Goal: Task Accomplishment & Management: Manage account settings

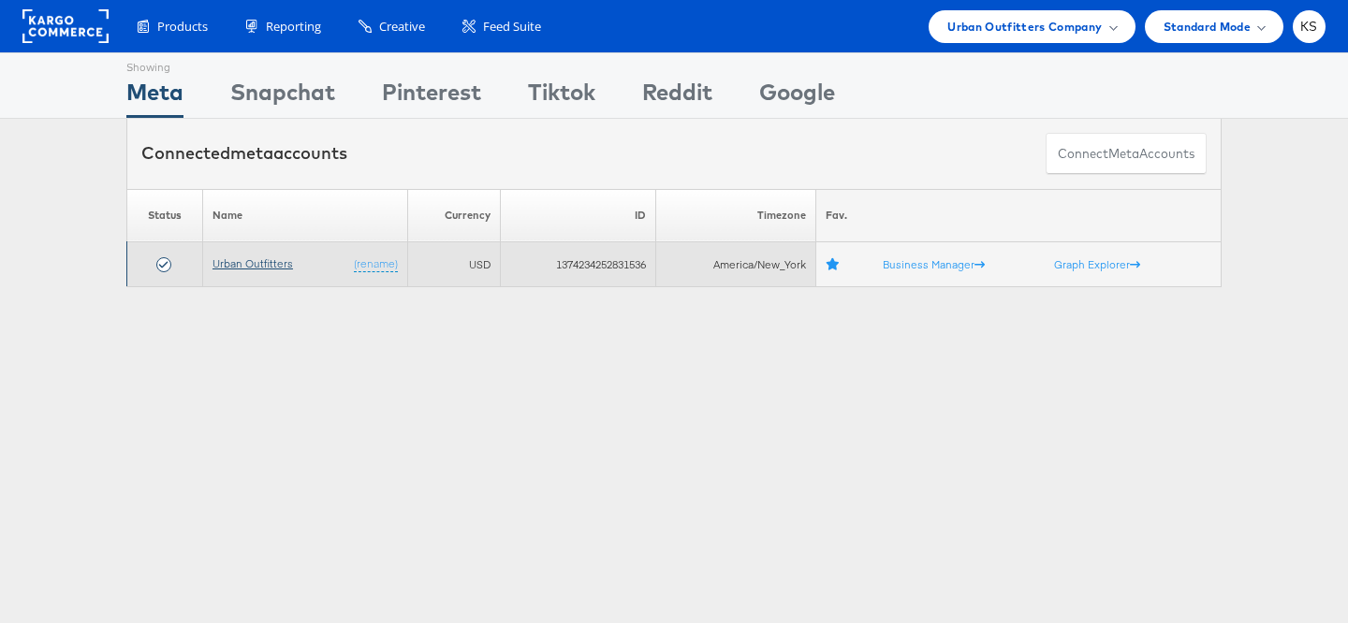
click at [239, 264] on link "Urban Outfitters" at bounding box center [253, 264] width 81 height 14
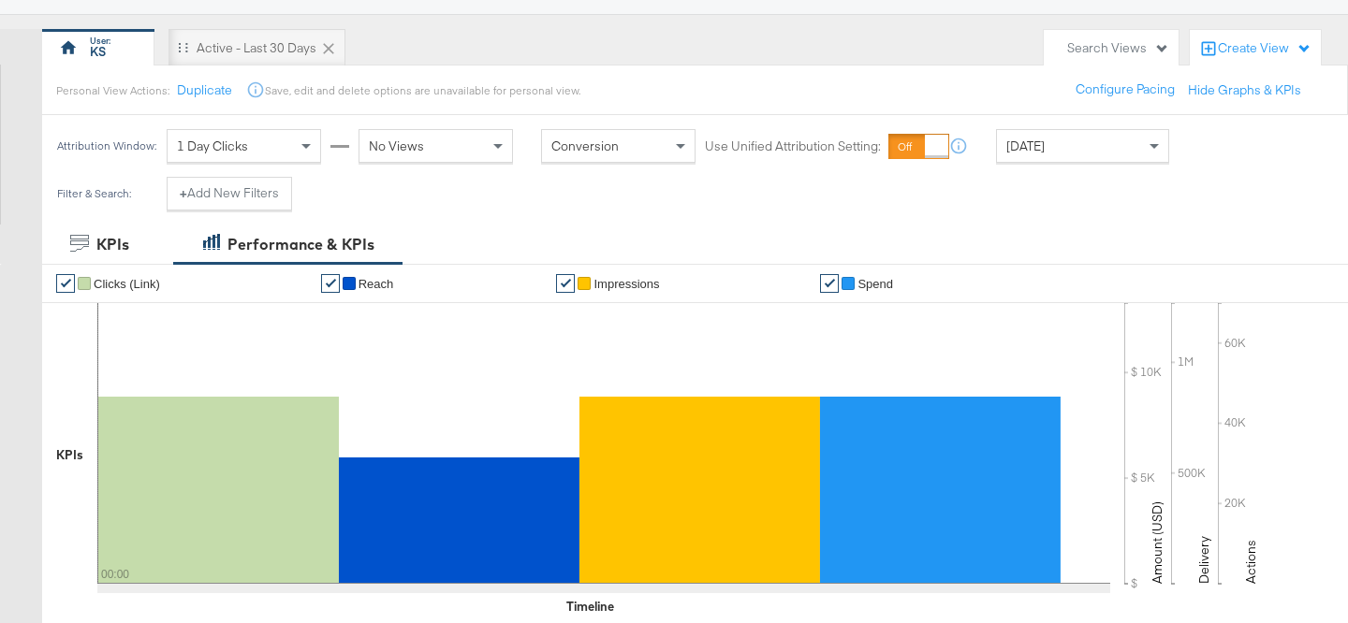
scroll to position [145, 0]
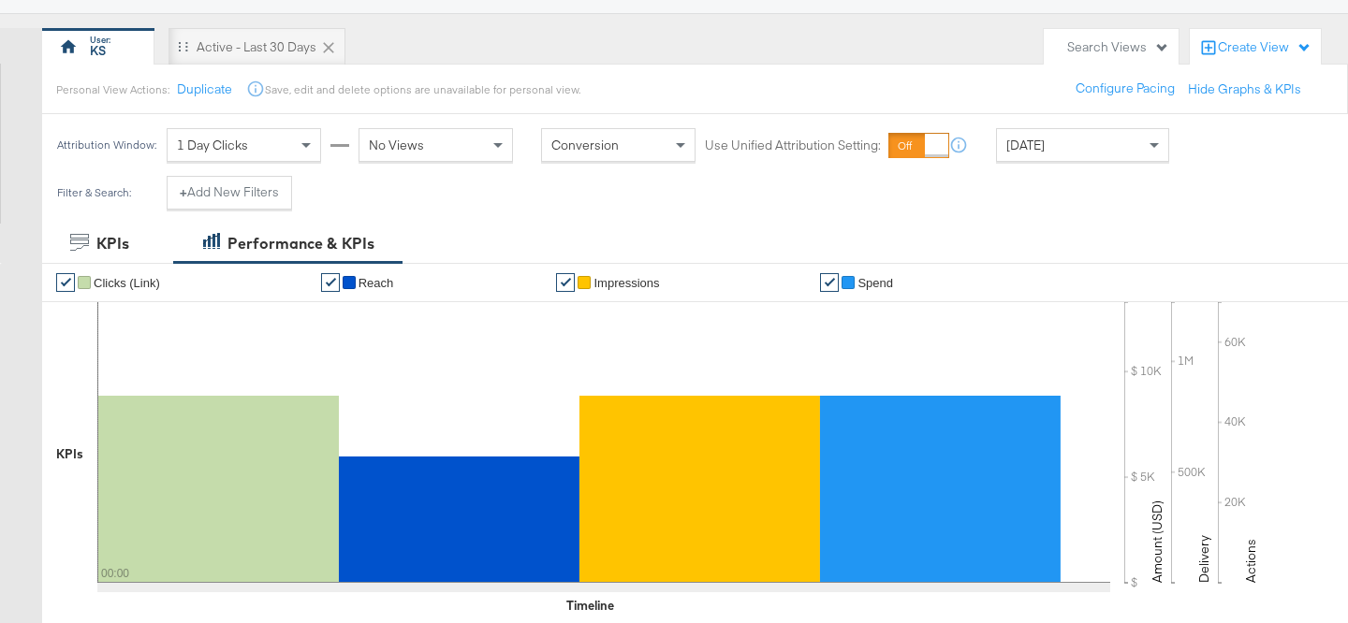
click at [1072, 148] on div "Today" at bounding box center [1082, 145] width 171 height 32
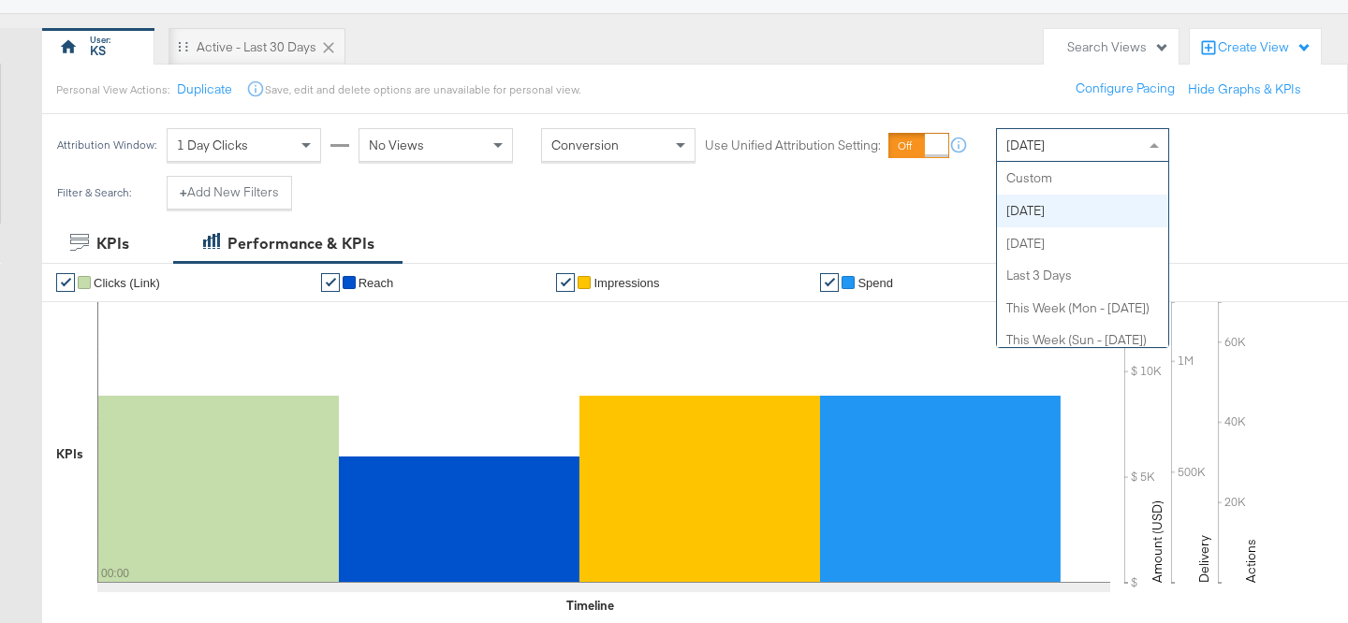
scroll to position [33, 0]
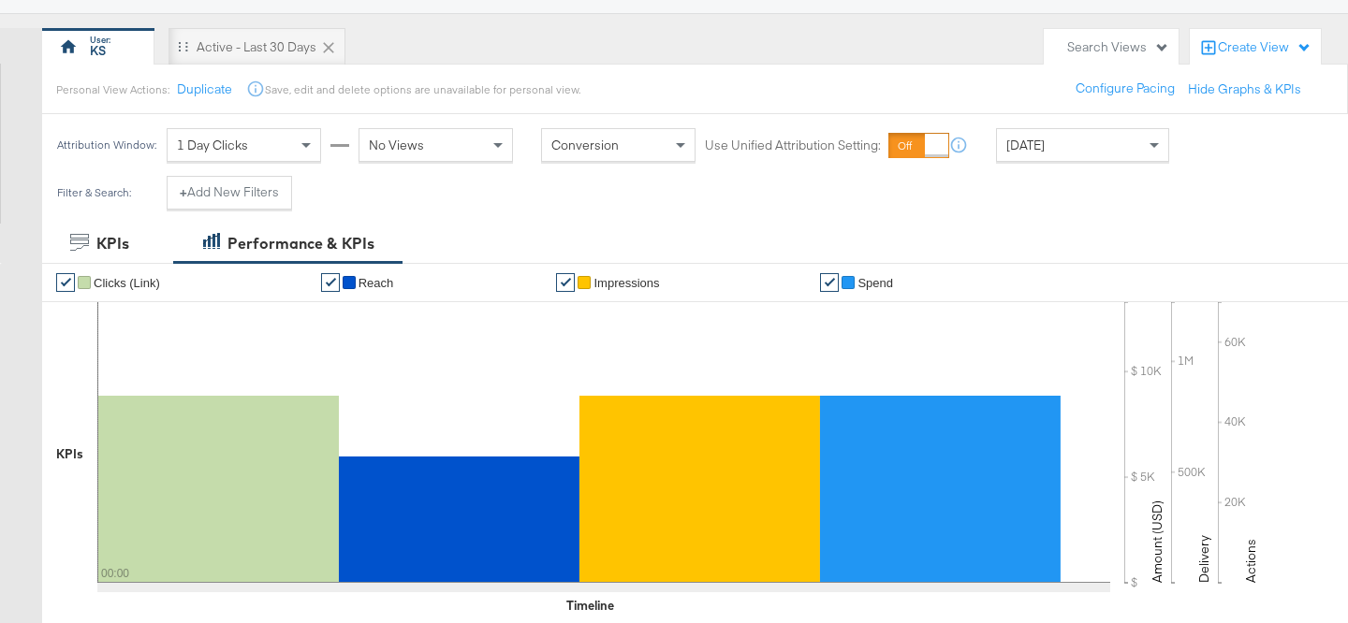
click at [999, 96] on div "Personal View Actions: Duplicate Save, edit and delete options are unavailable …" at bounding box center [694, 89] width 1307 height 51
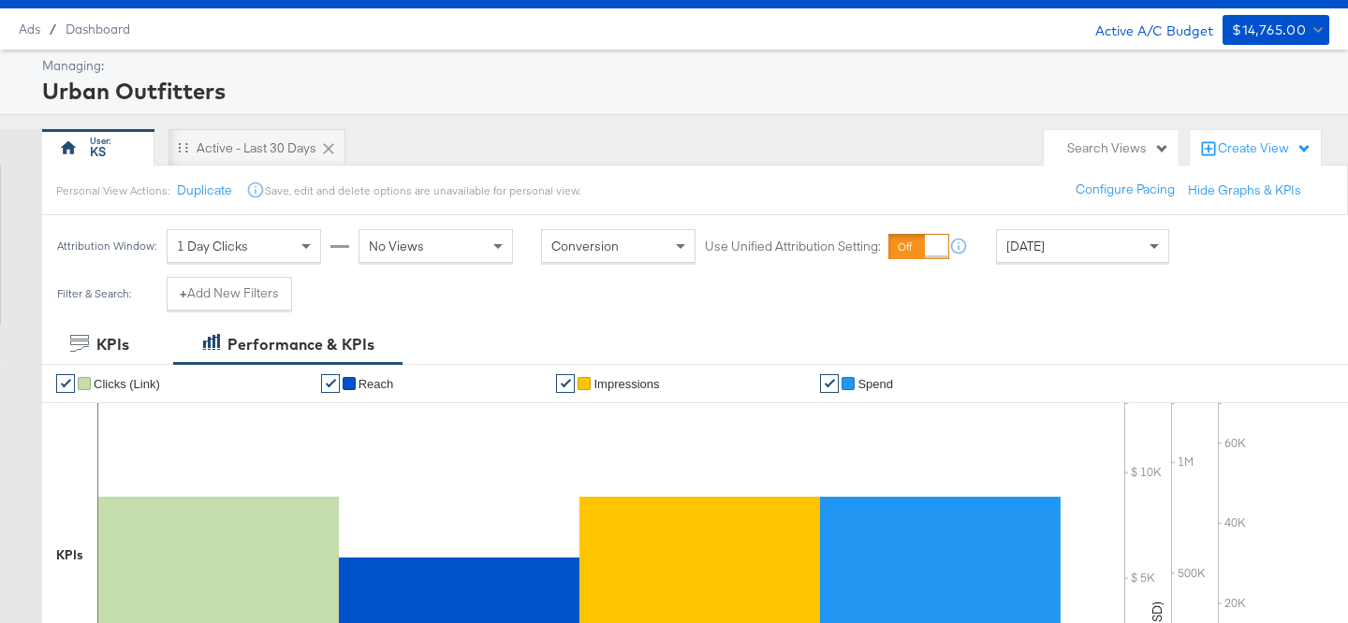
scroll to position [42, 0]
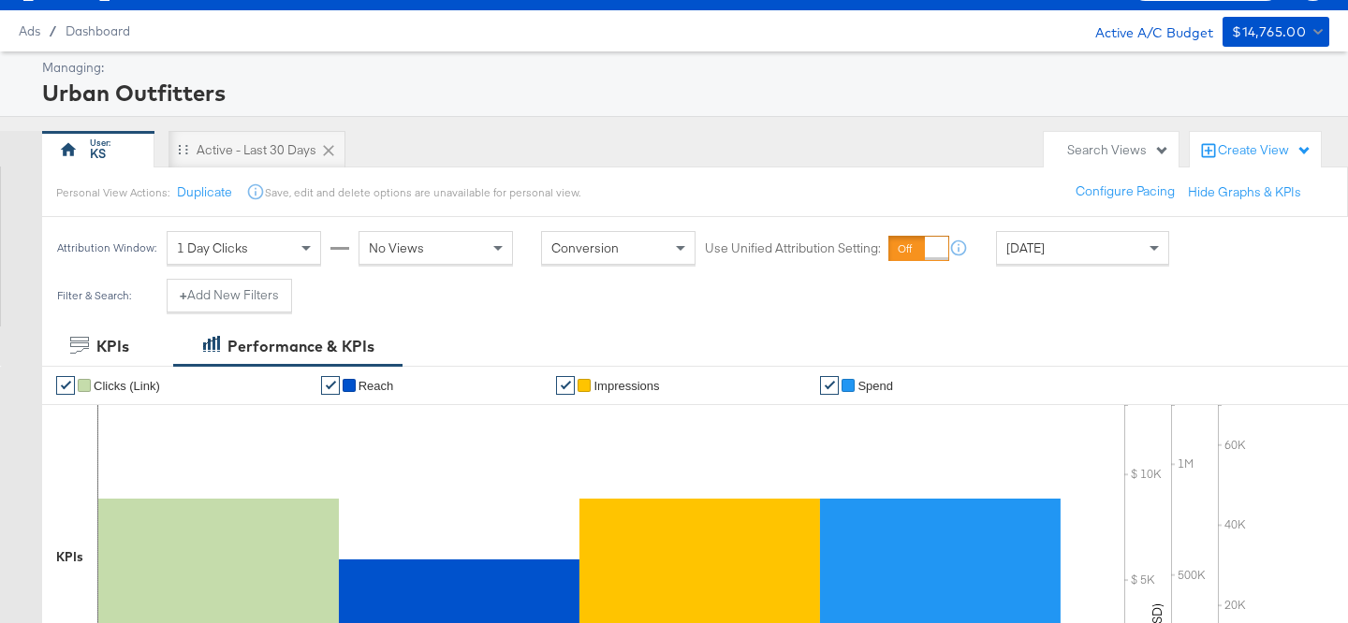
click at [1065, 251] on div "Today" at bounding box center [1082, 248] width 171 height 32
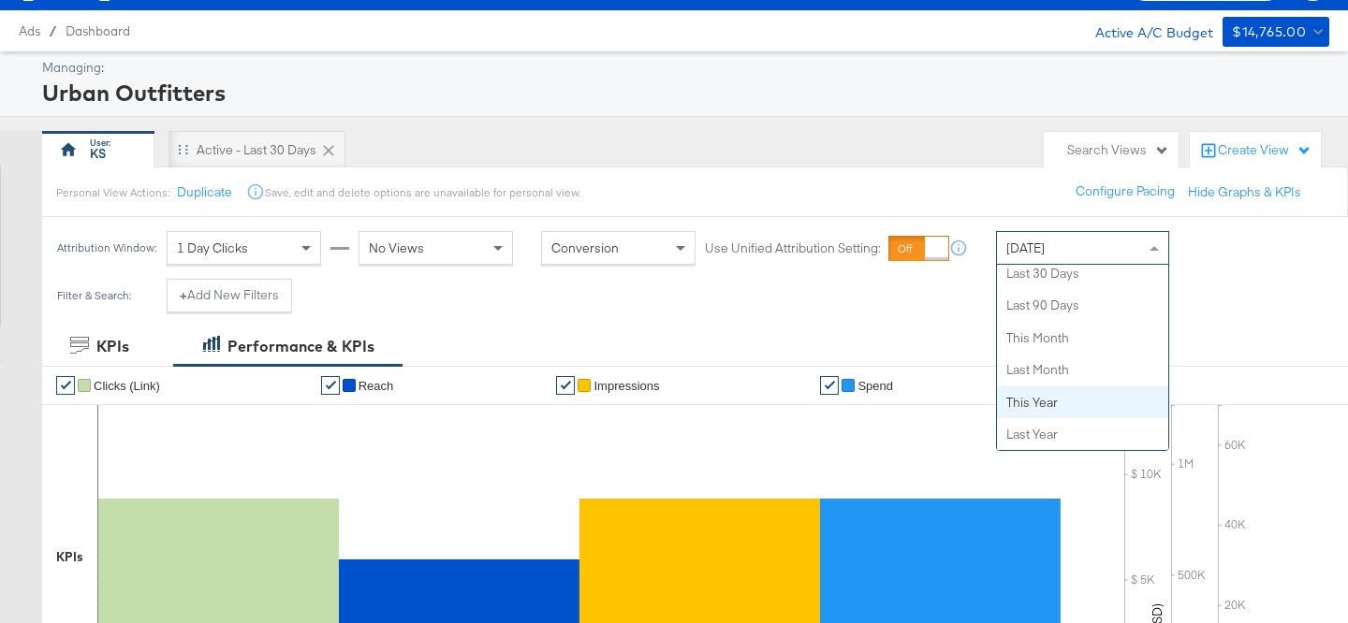
scroll to position [0, 0]
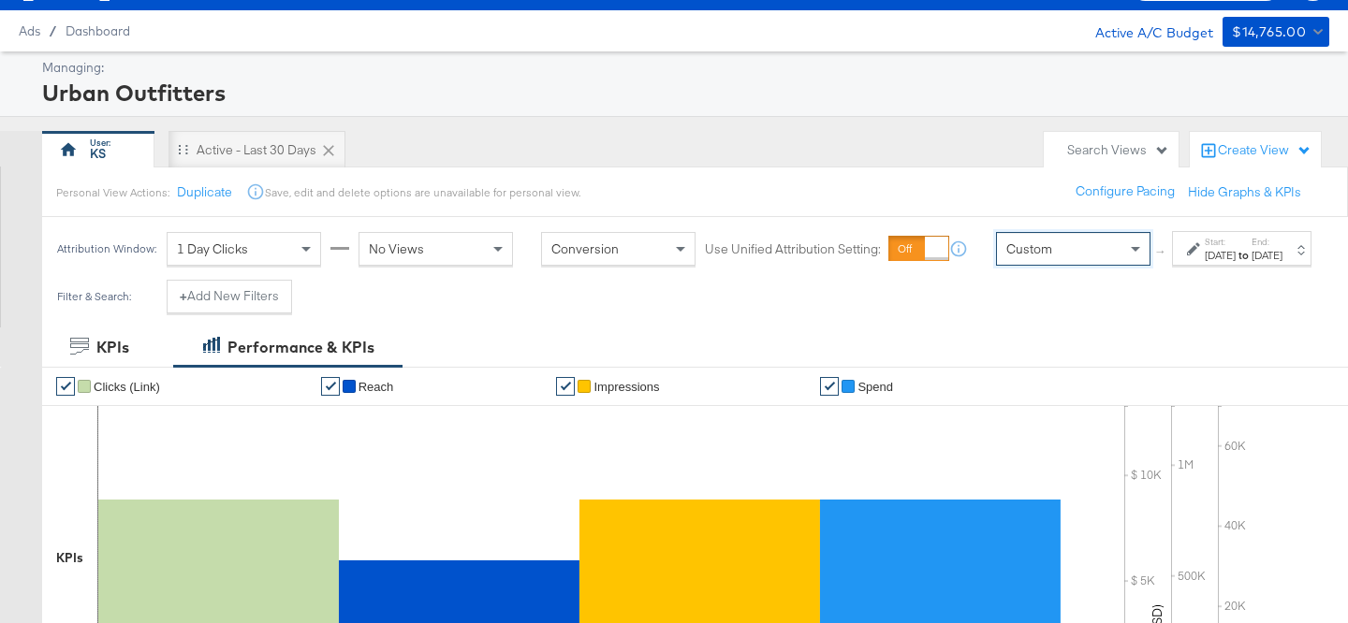
click at [1236, 262] on strong "to" at bounding box center [1244, 255] width 16 height 14
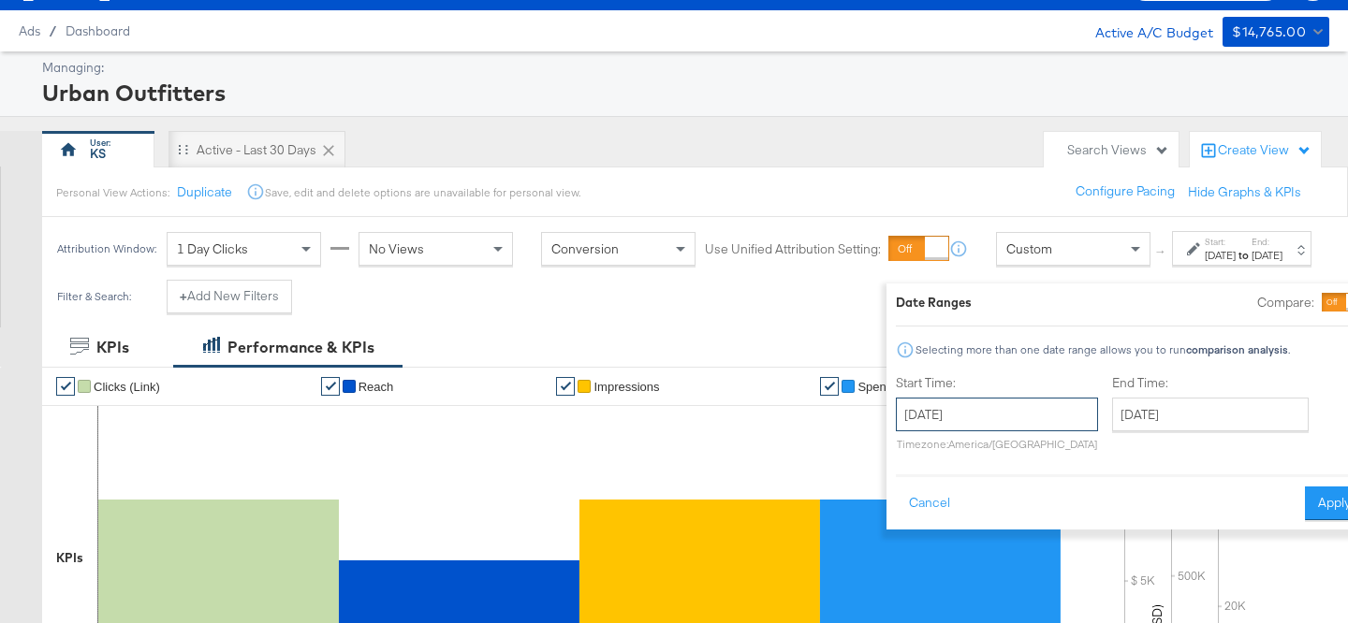
click at [968, 428] on input "September 10th 2025" at bounding box center [997, 415] width 202 height 34
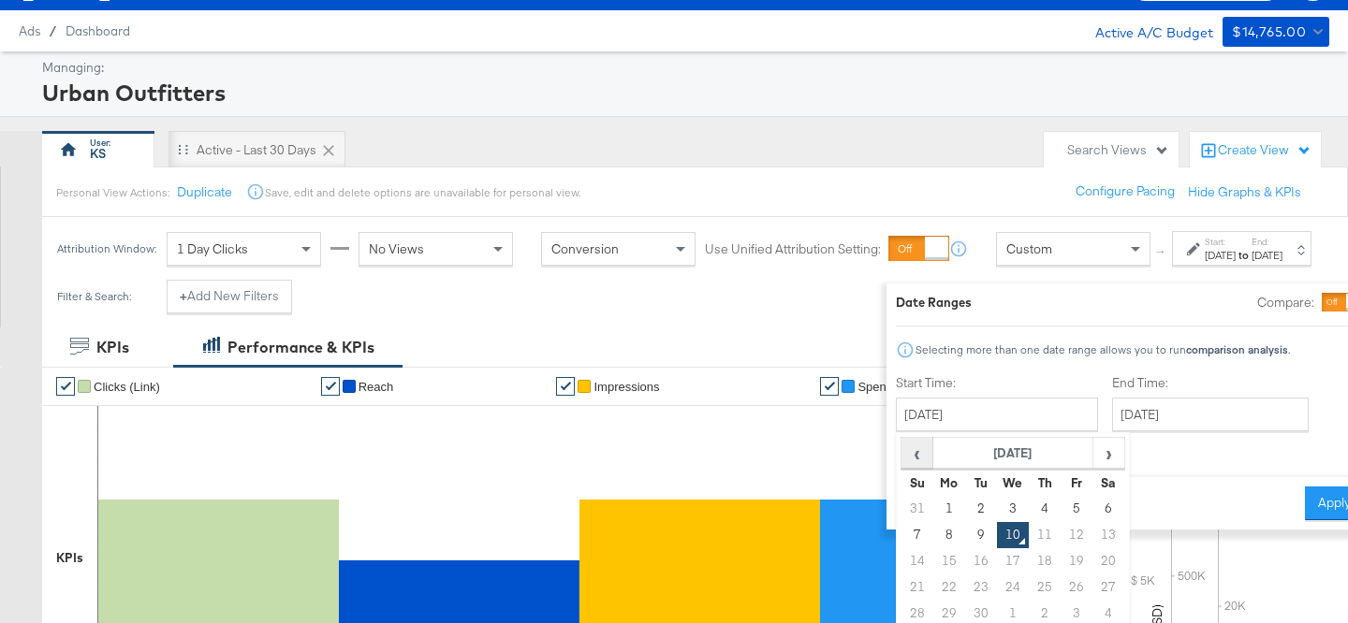
click at [902, 462] on span "‹" at bounding box center [916, 453] width 29 height 28
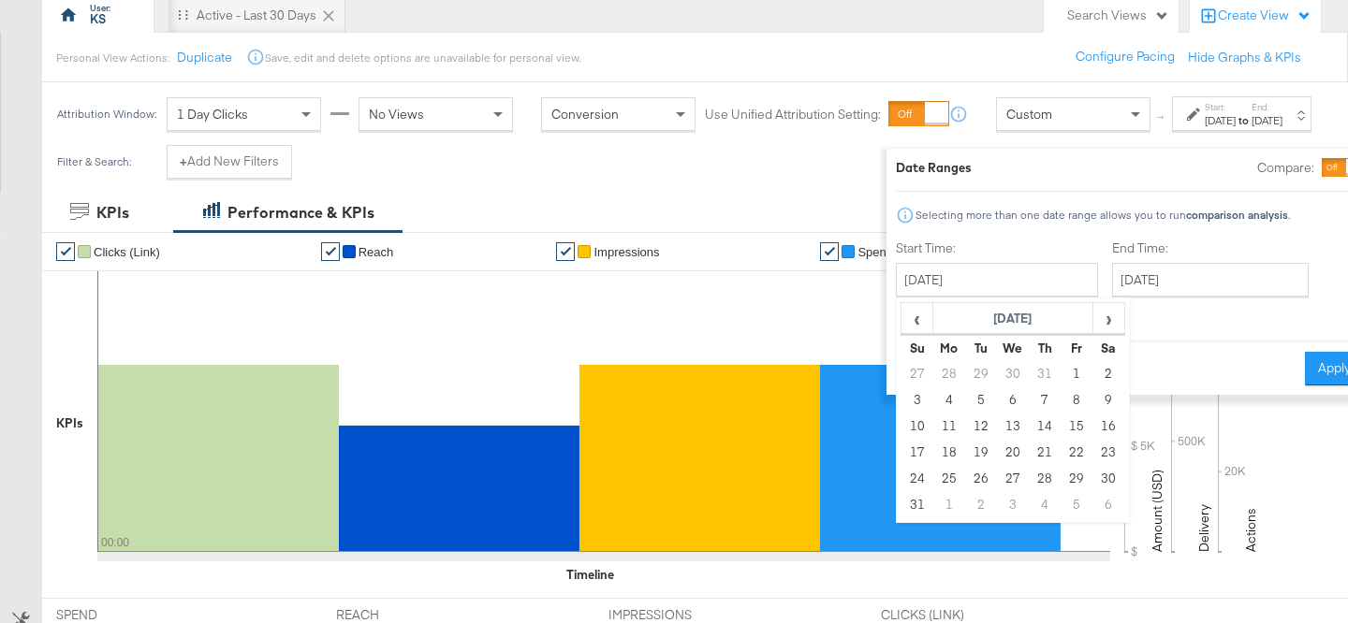
scroll to position [179, 0]
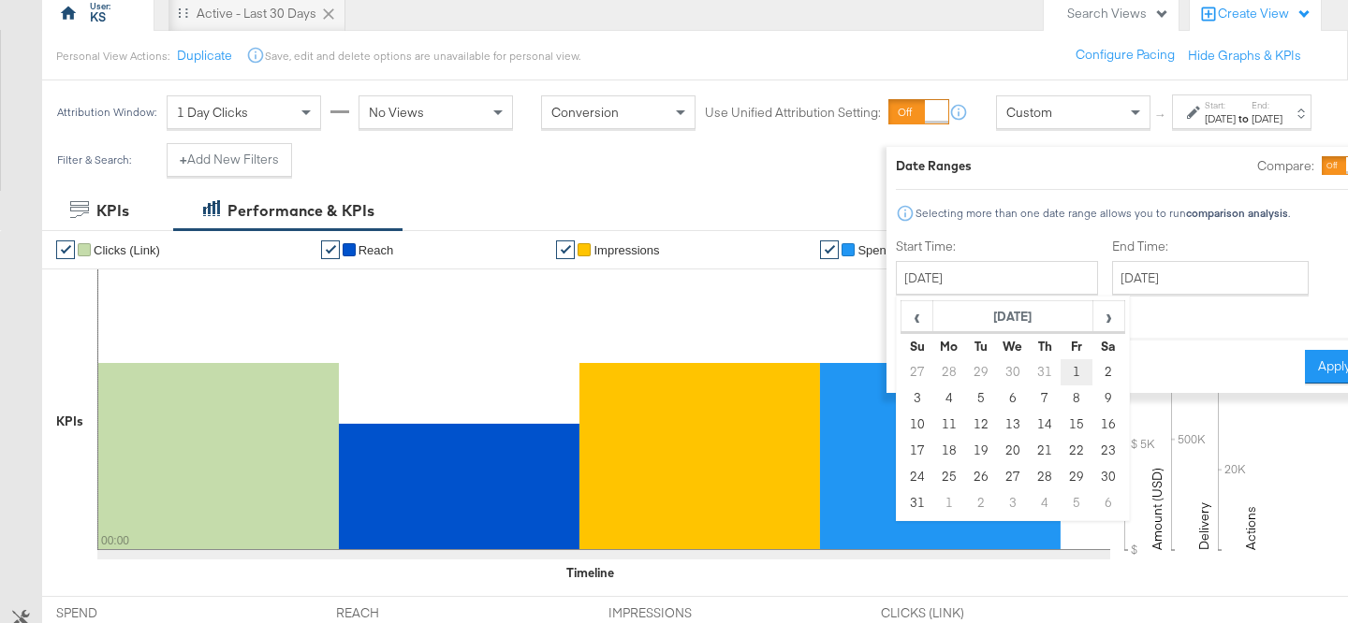
click at [1061, 379] on td "1" at bounding box center [1077, 372] width 32 height 26
type input "August 1st 2025"
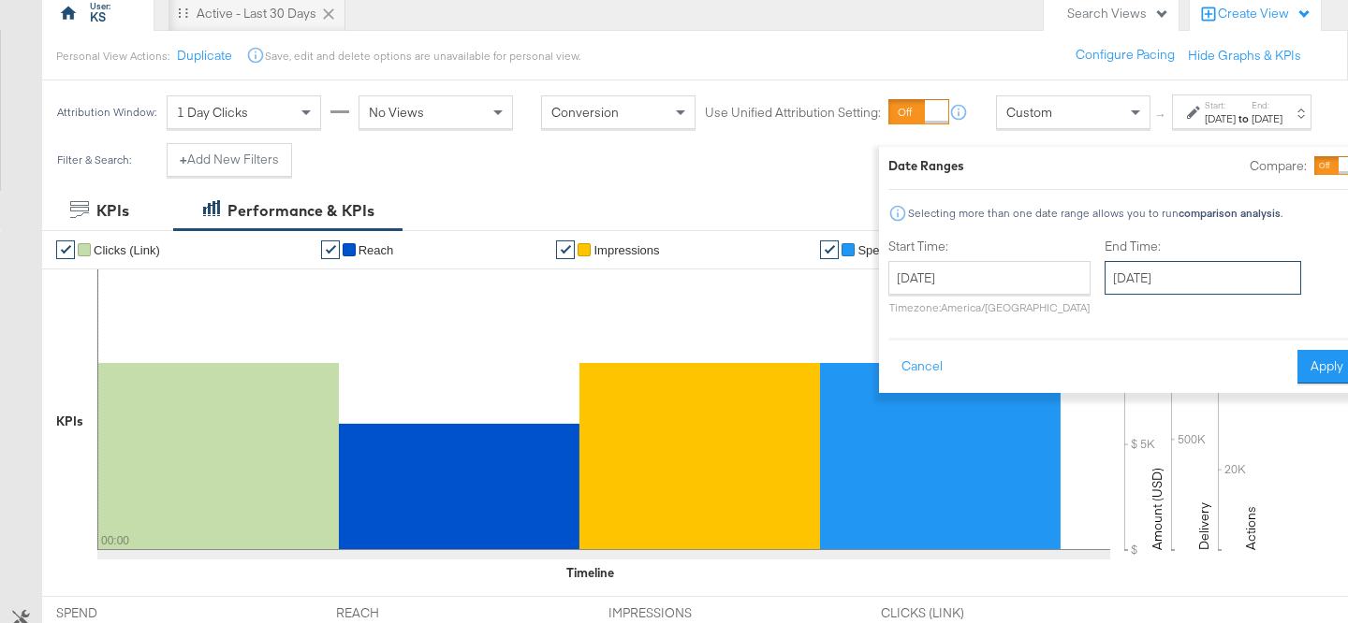
click at [1195, 278] on input "September 10th 2025" at bounding box center [1203, 278] width 197 height 34
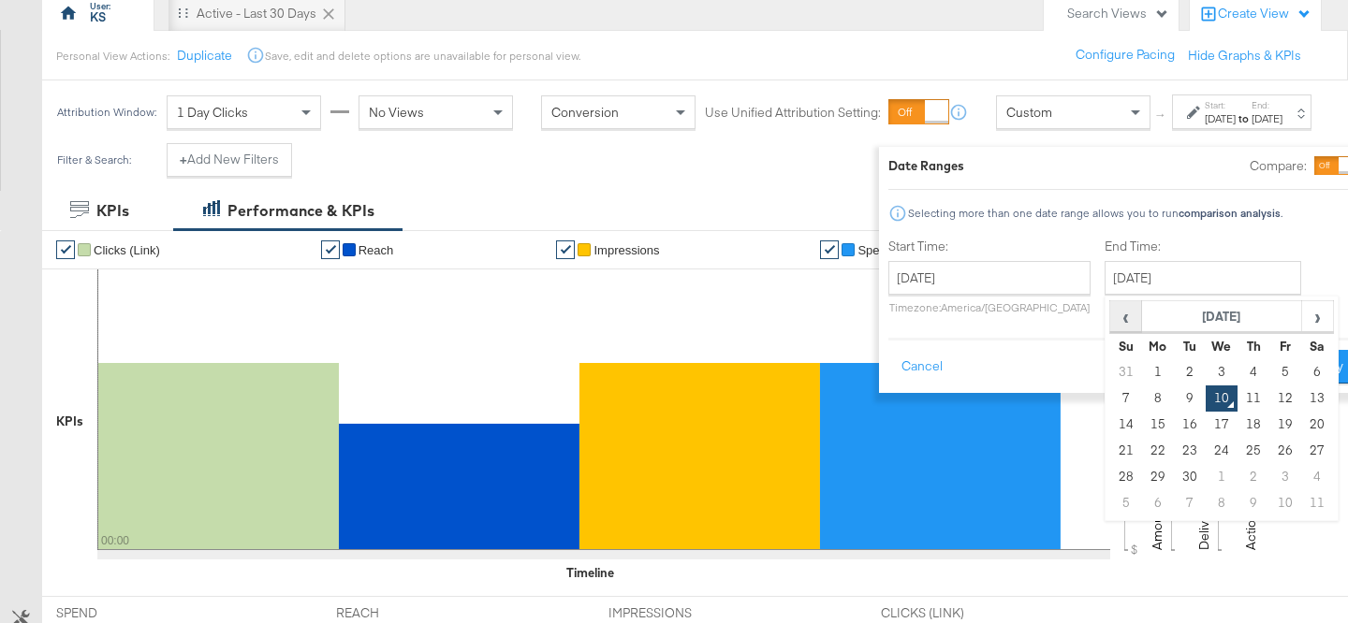
click at [1111, 322] on span "‹" at bounding box center [1125, 316] width 29 height 28
click at [1110, 505] on td "31" at bounding box center [1126, 504] width 32 height 26
type input "August 31st 2025"
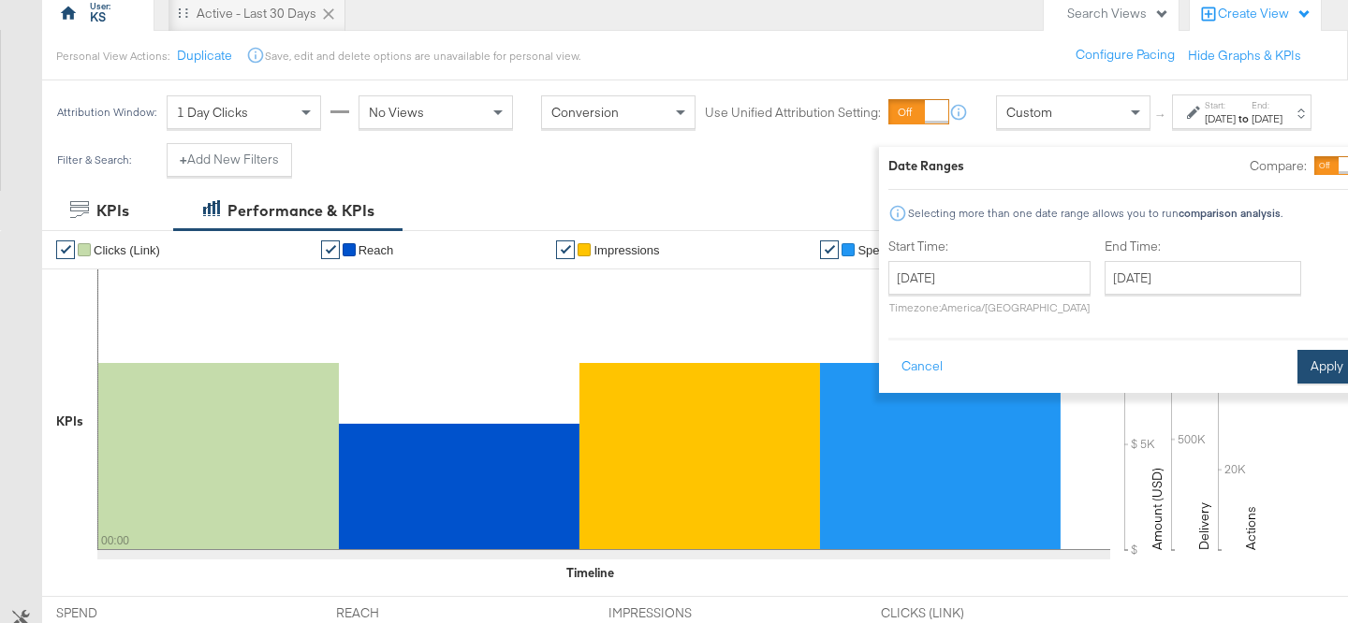
click at [1298, 359] on button "Apply" at bounding box center [1327, 367] width 59 height 34
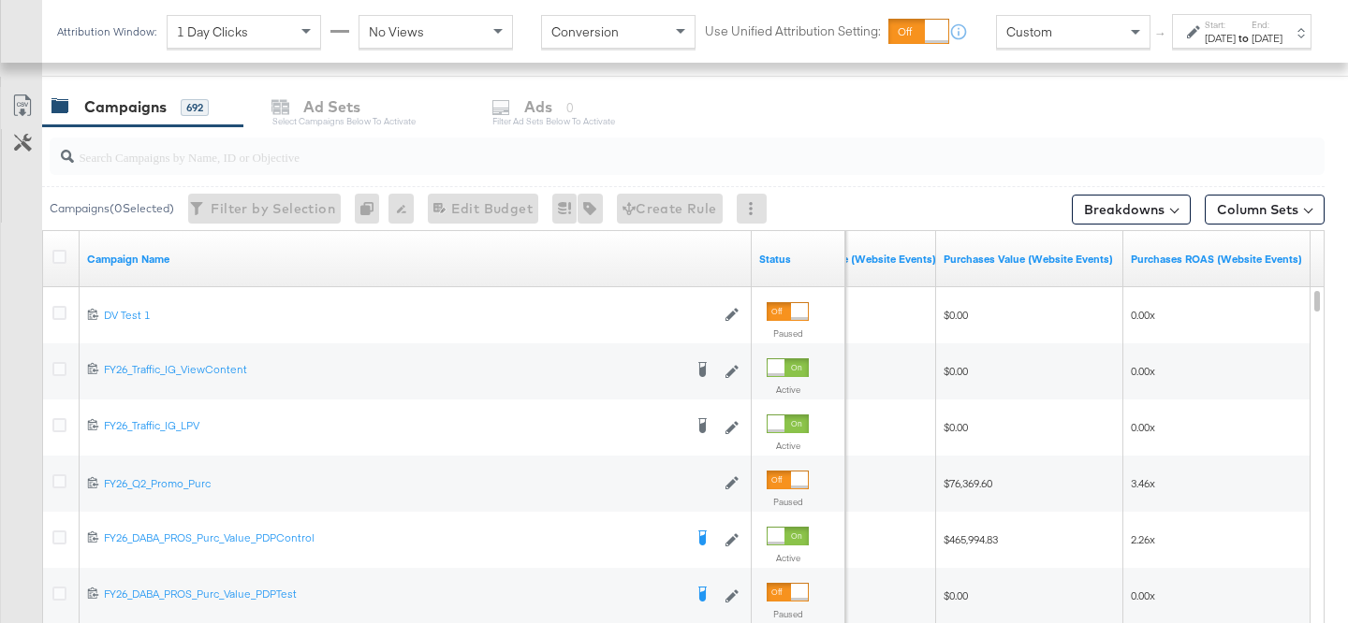
scroll to position [768, 0]
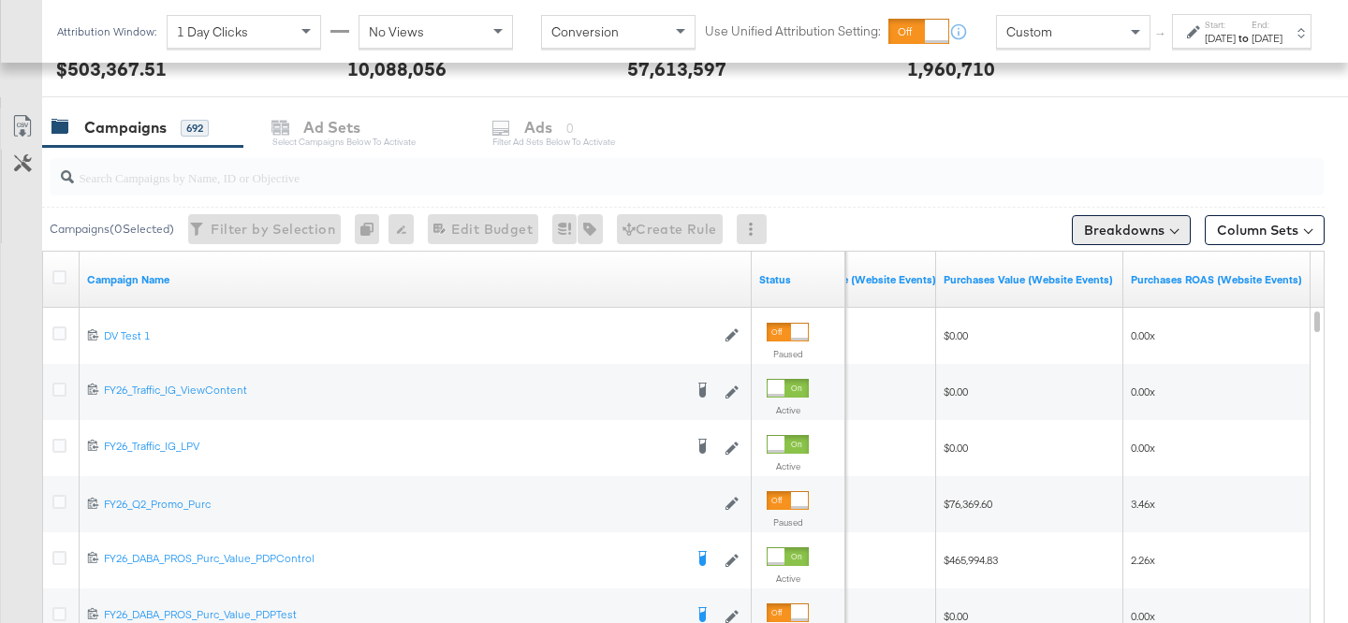
click at [1125, 232] on button "Breakdowns" at bounding box center [1131, 230] width 119 height 30
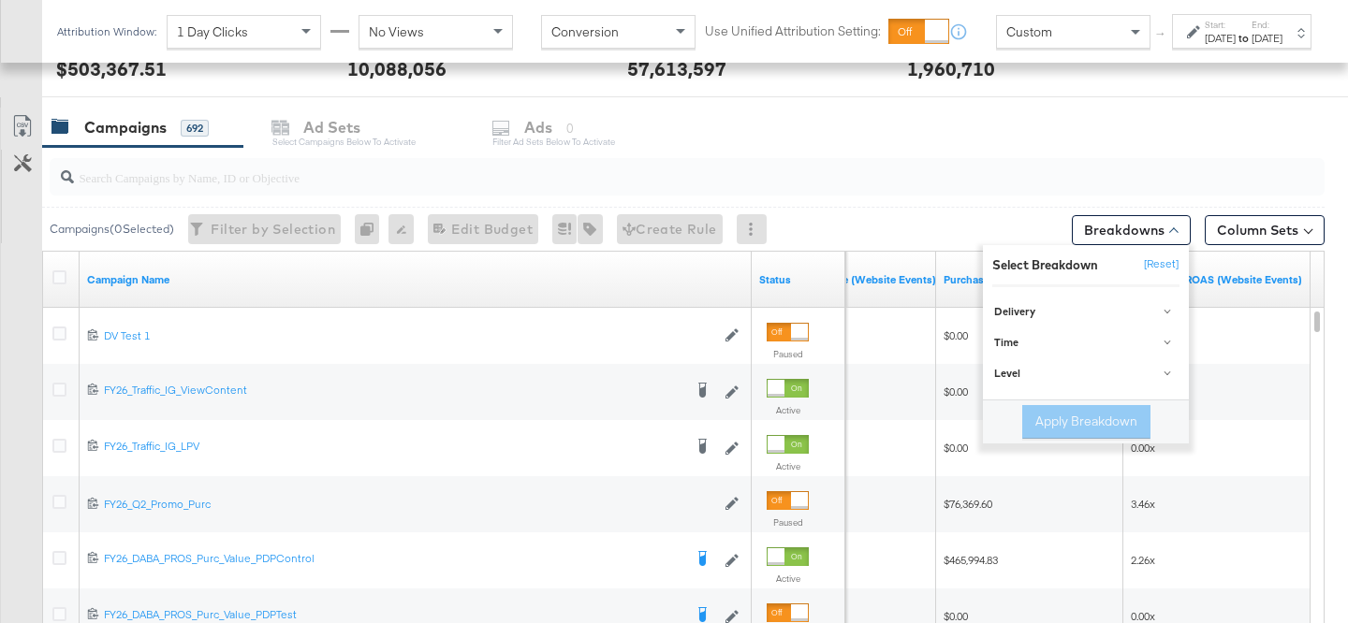
click at [1196, 188] on div at bounding box center [687, 176] width 1275 height 37
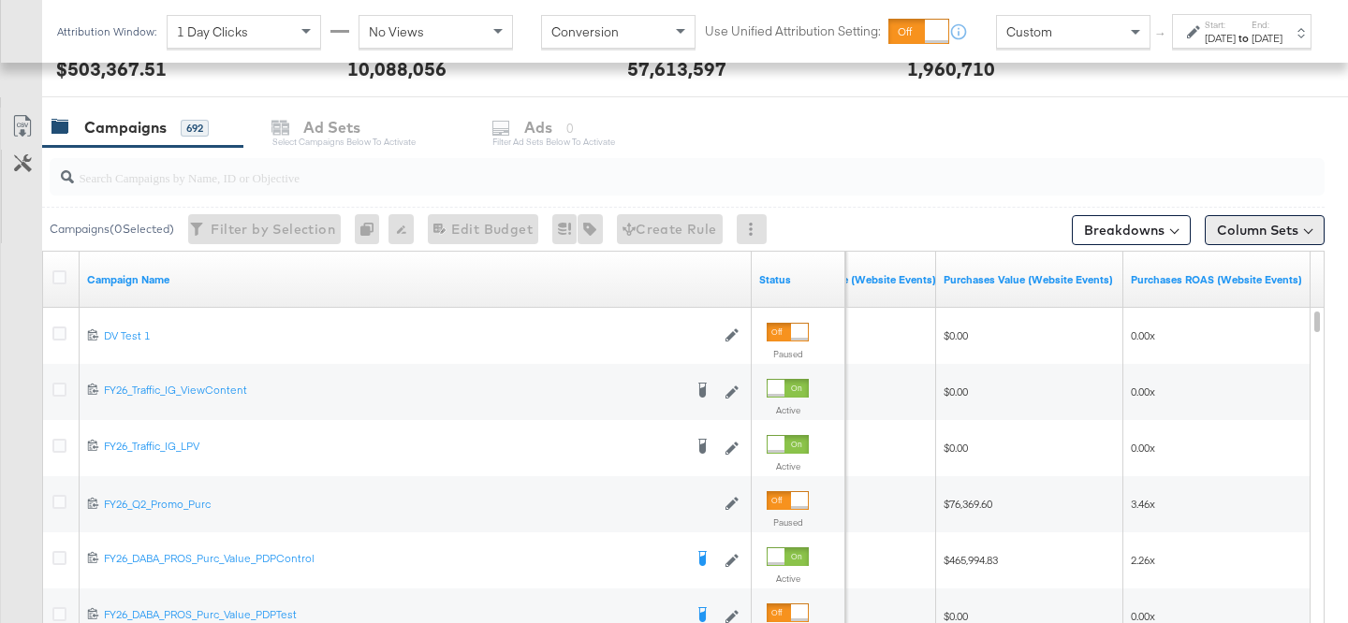
click at [1264, 220] on button "Column Sets" at bounding box center [1265, 230] width 120 height 30
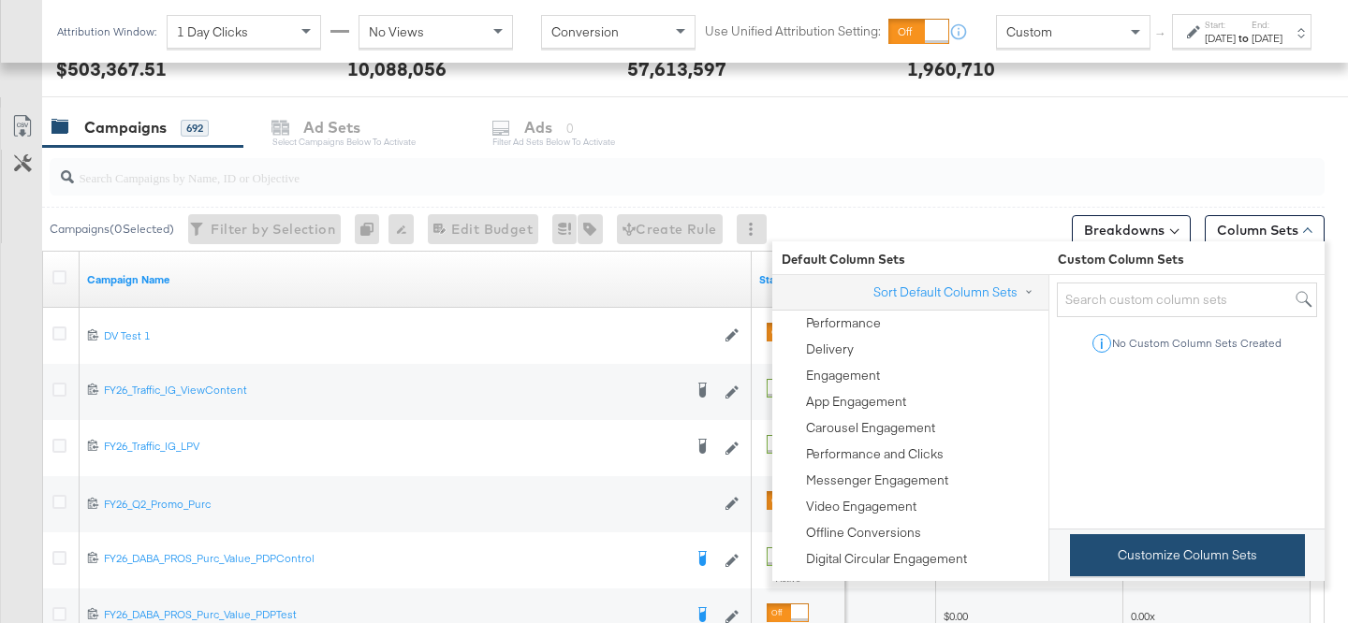
click at [1137, 555] on button "Customize Column Sets" at bounding box center [1187, 556] width 235 height 42
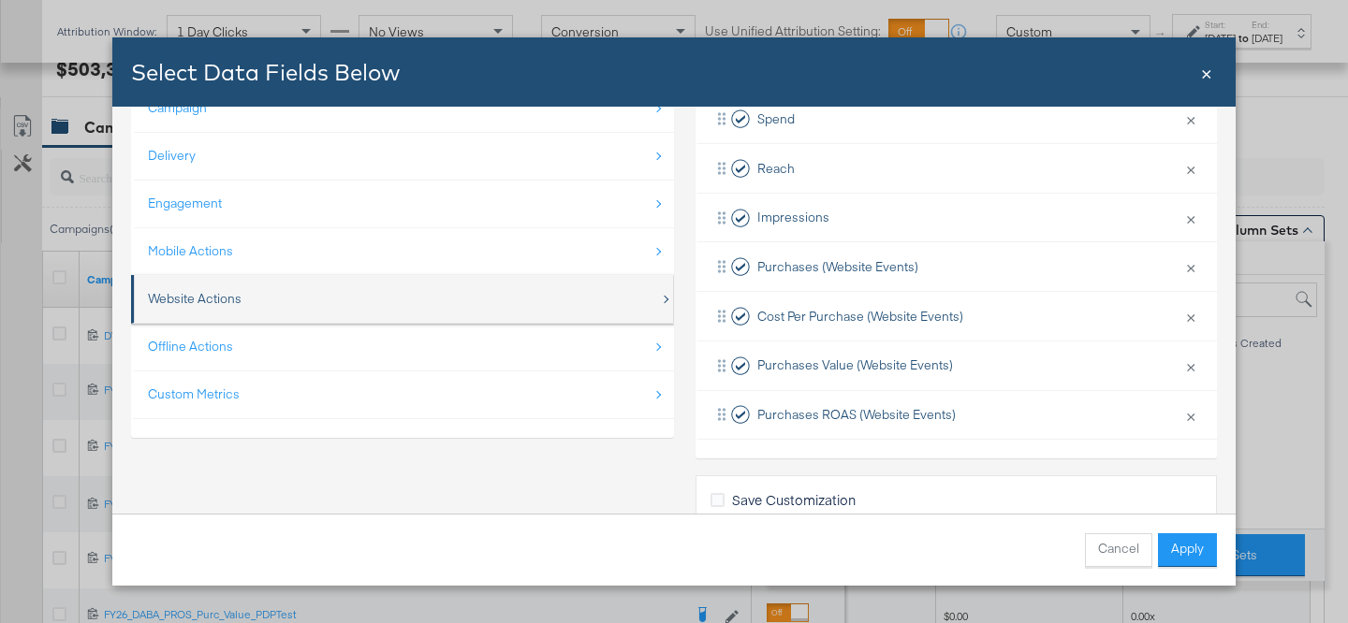
scroll to position [95, 0]
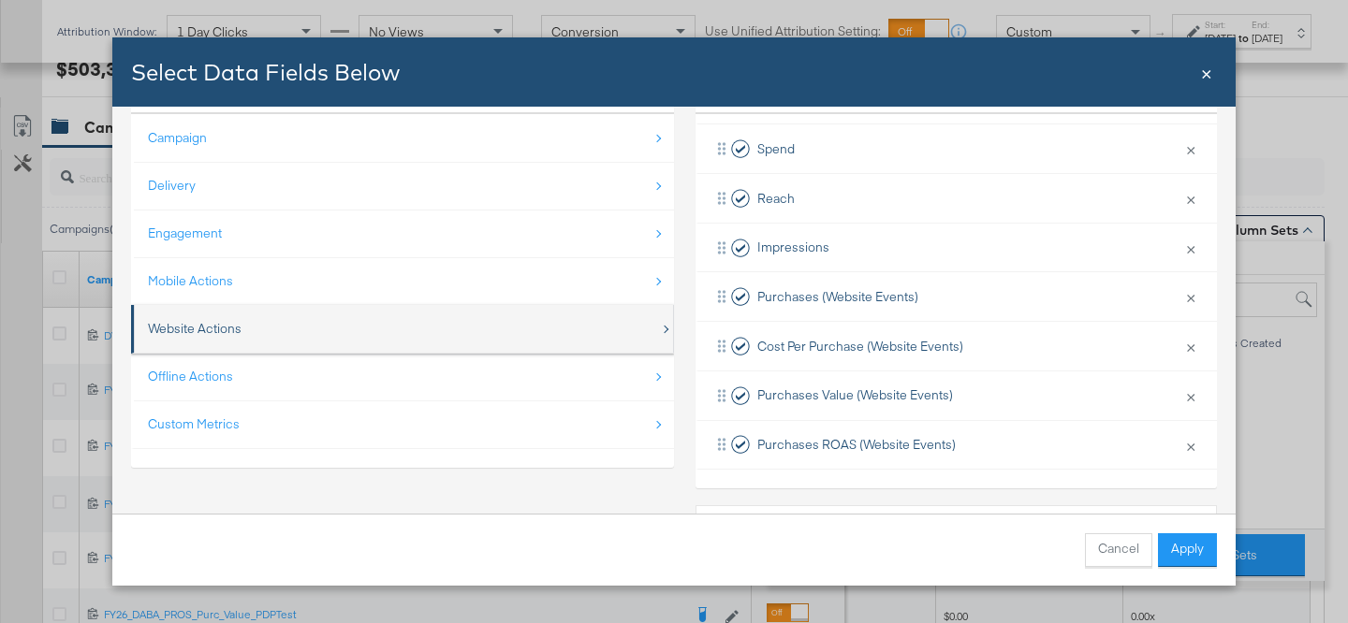
click at [405, 333] on div "Website Actions" at bounding box center [404, 329] width 512 height 38
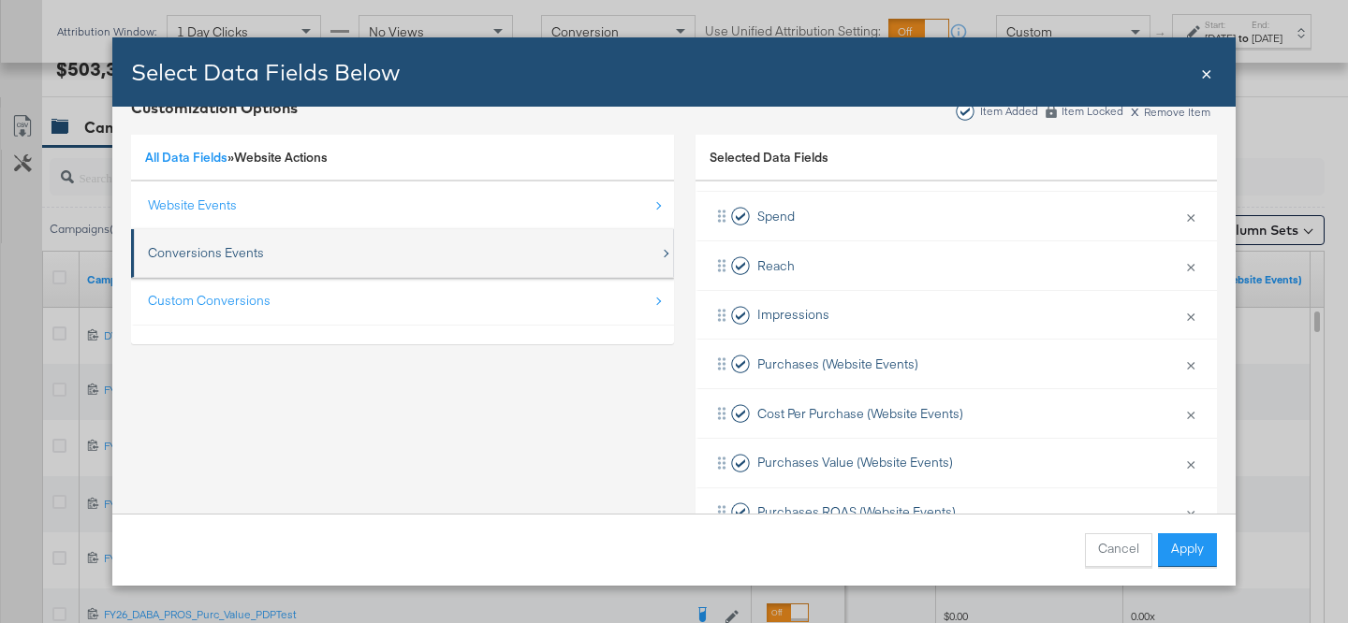
scroll to position [0, 0]
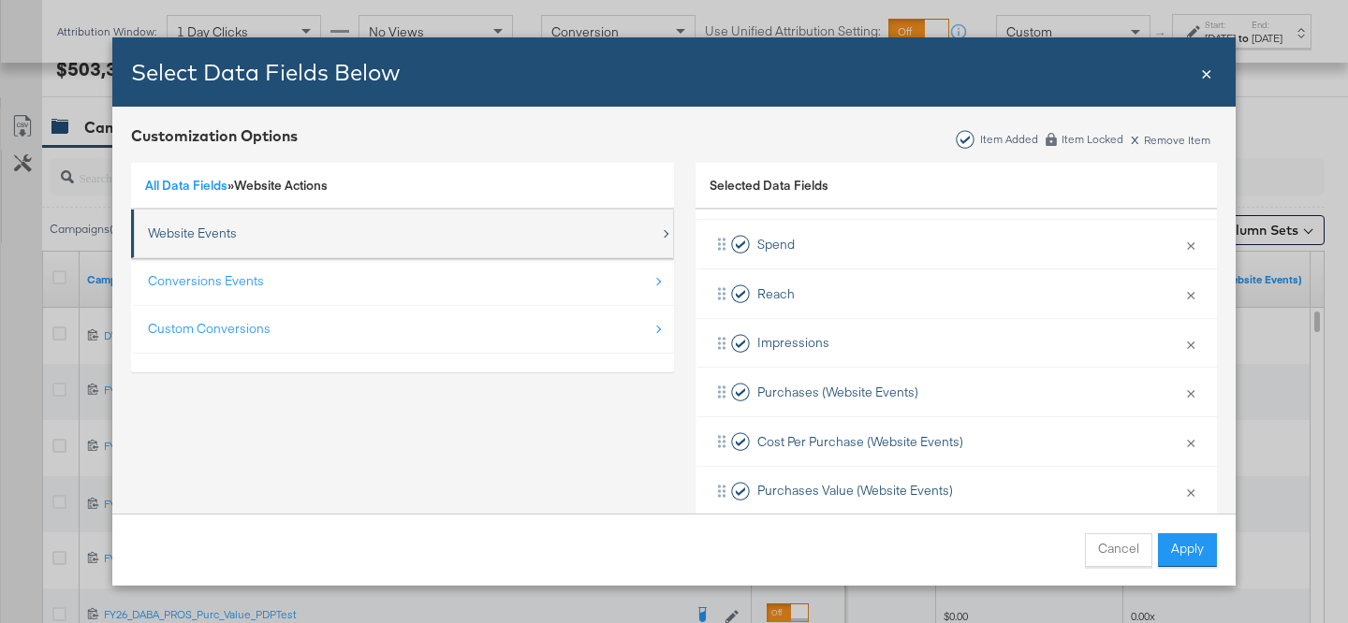
click at [370, 235] on div "Website Events" at bounding box center [404, 233] width 512 height 38
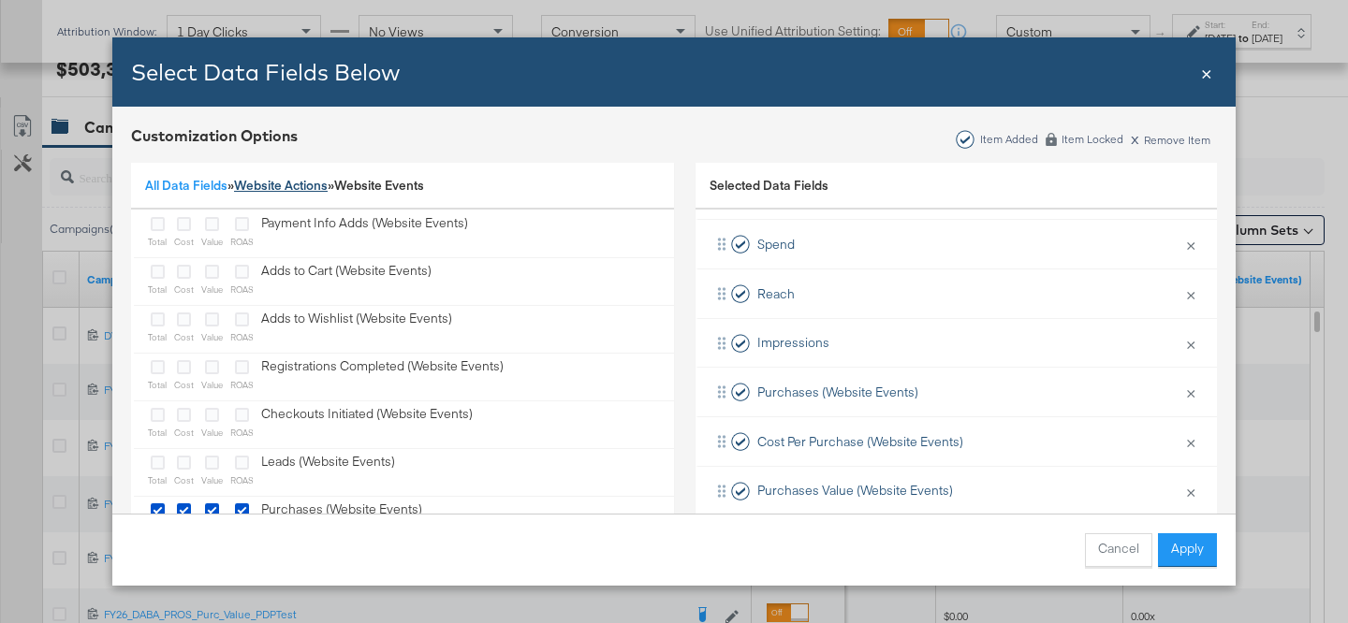
click at [274, 182] on link "Website Actions" at bounding box center [281, 185] width 94 height 17
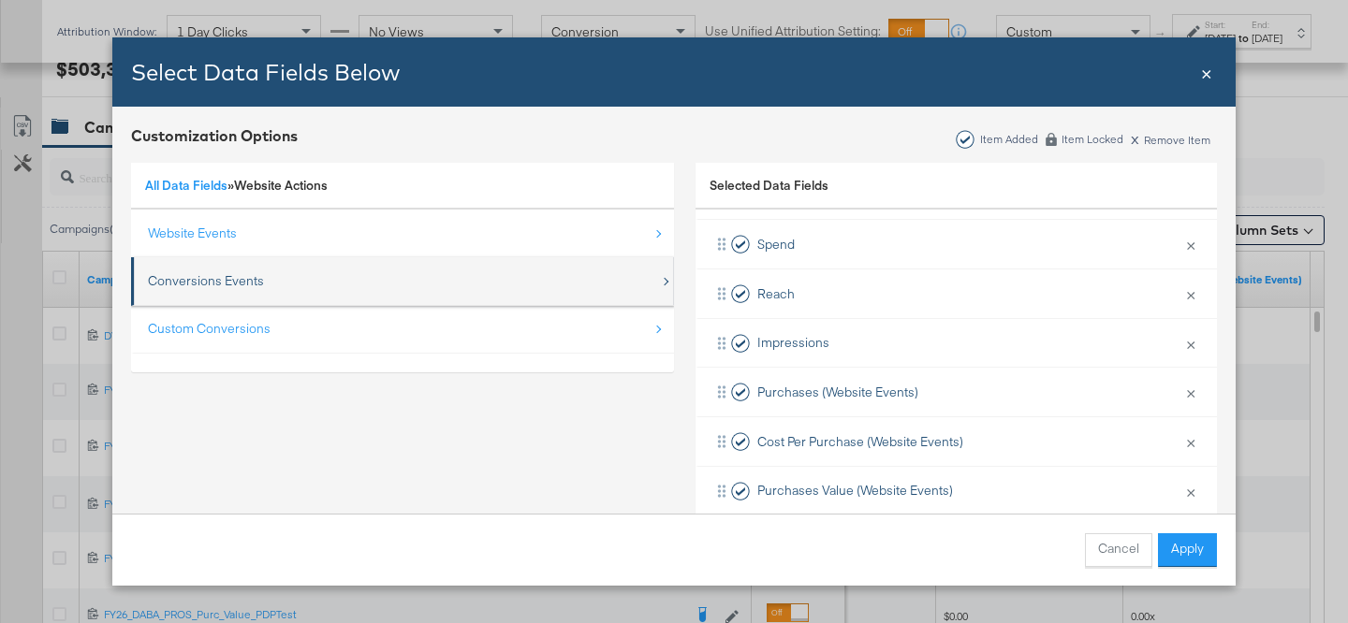
click at [321, 273] on div "Conversions Events" at bounding box center [404, 281] width 512 height 38
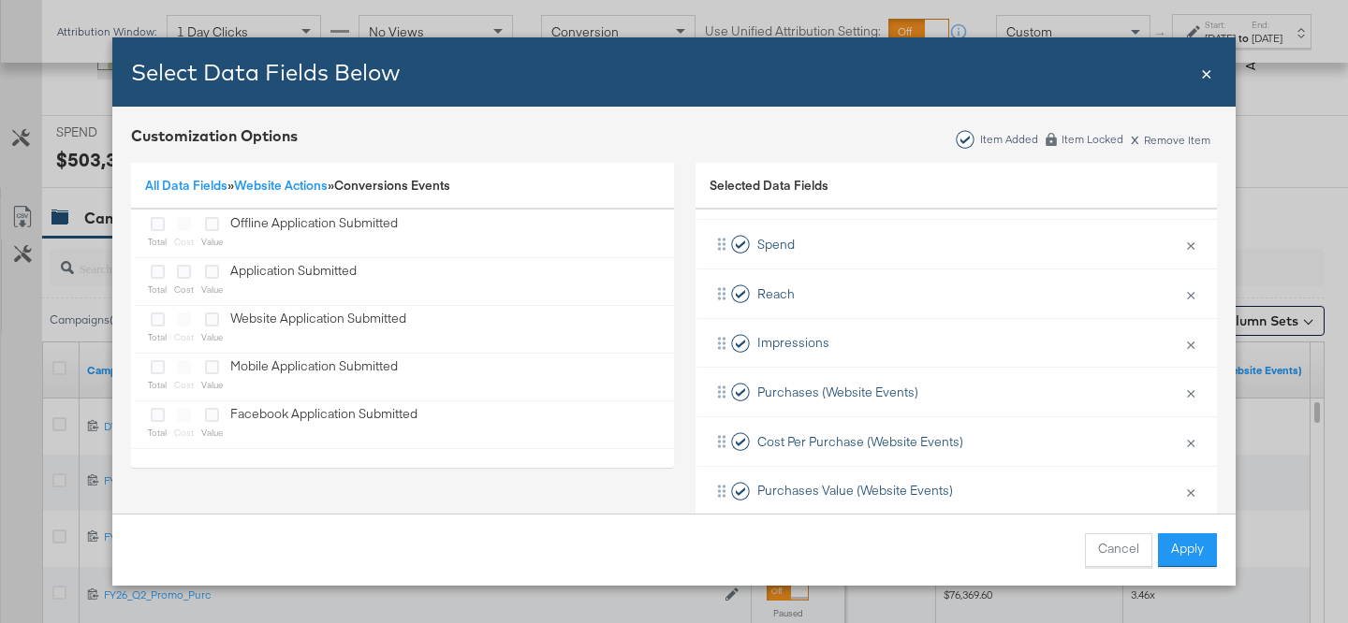
scroll to position [652, 0]
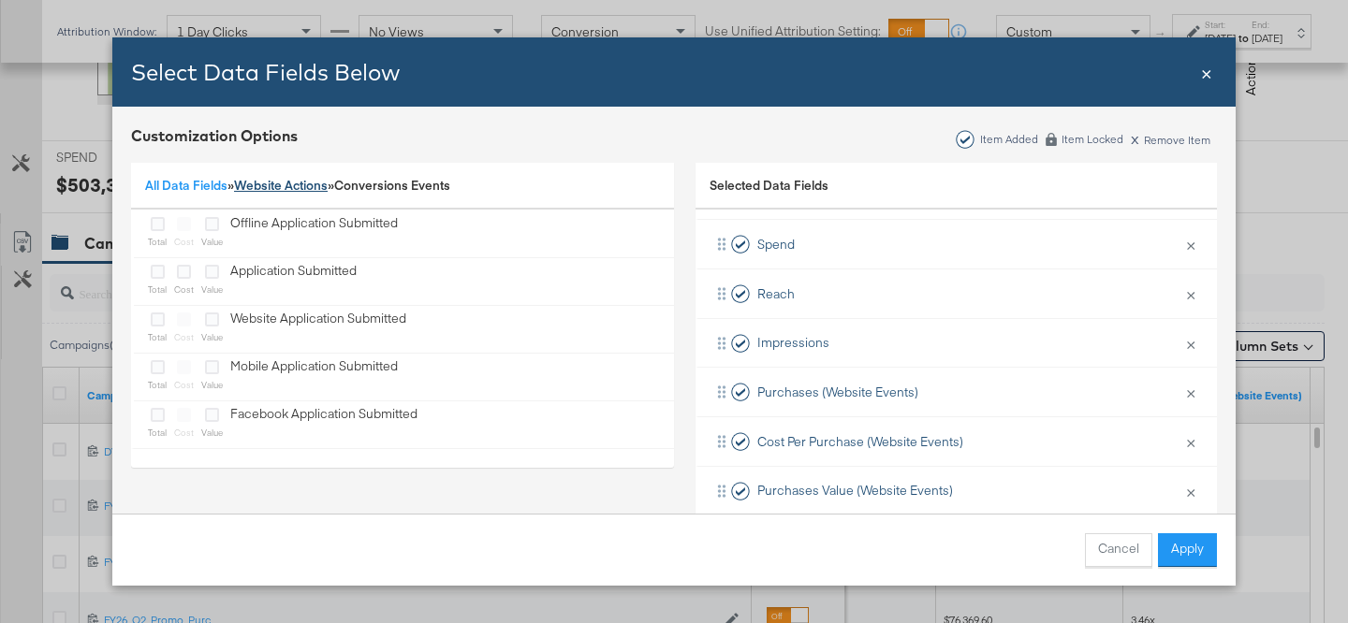
click at [287, 187] on link "Website Actions" at bounding box center [281, 185] width 94 height 17
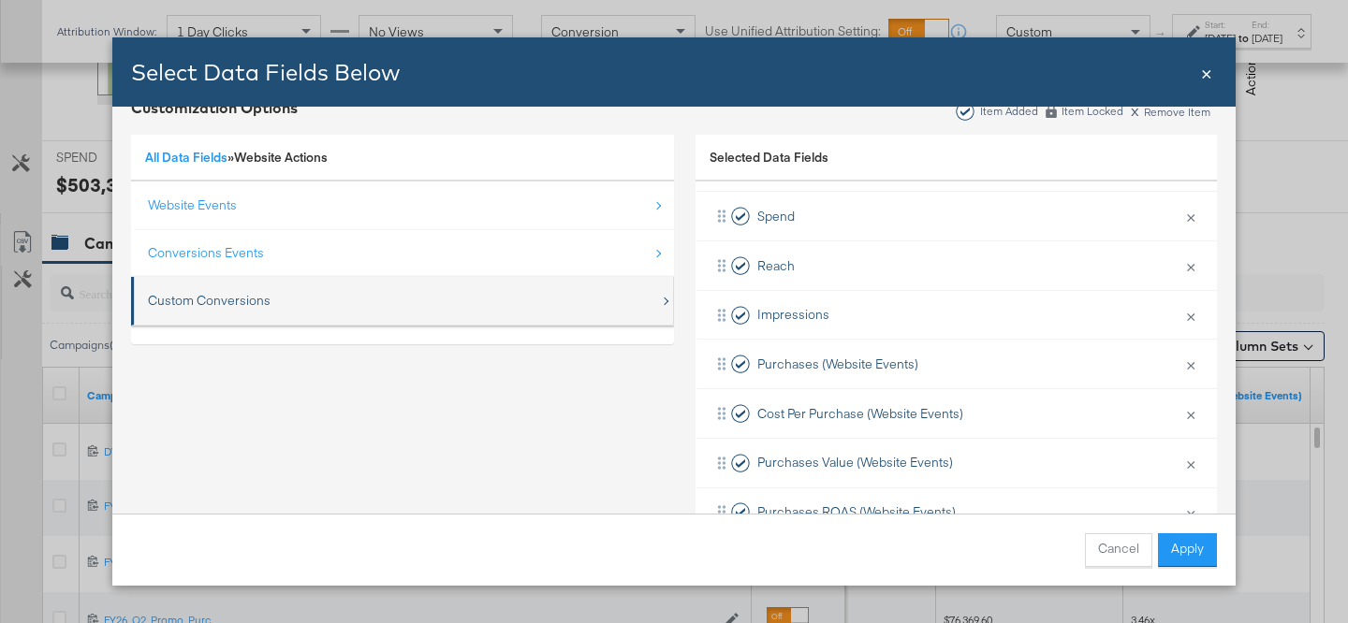
scroll to position [38, 0]
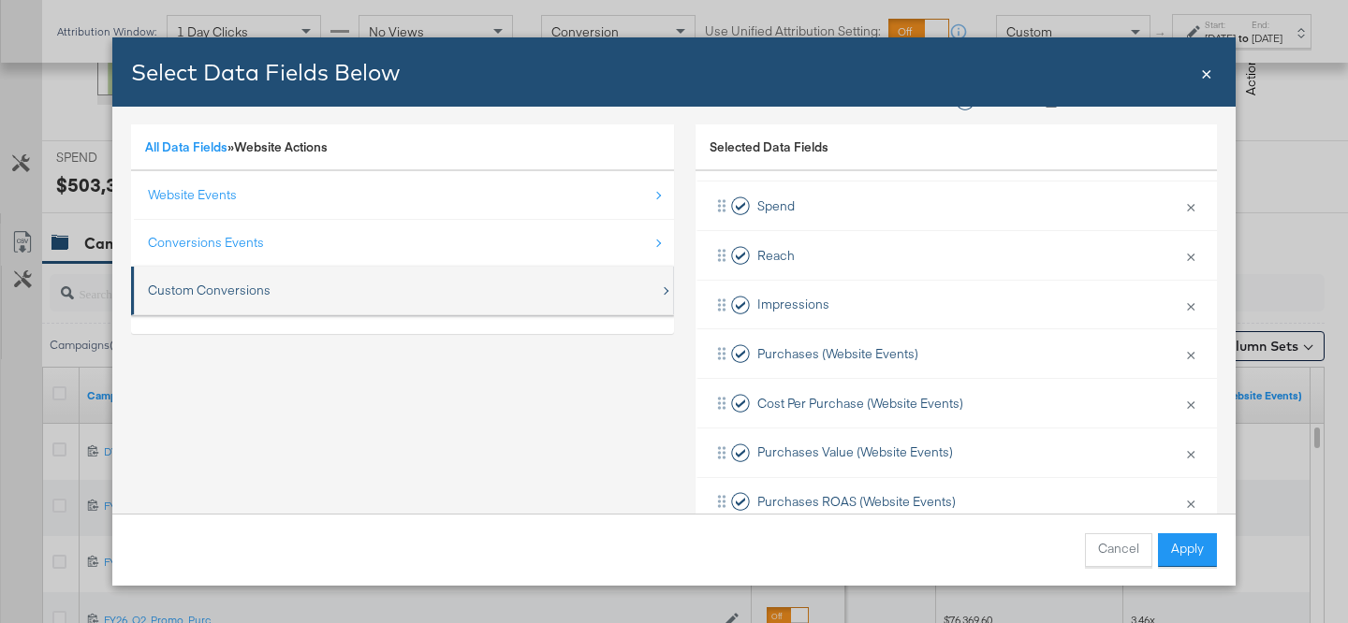
click at [290, 276] on div "Custom Conversions" at bounding box center [404, 290] width 512 height 38
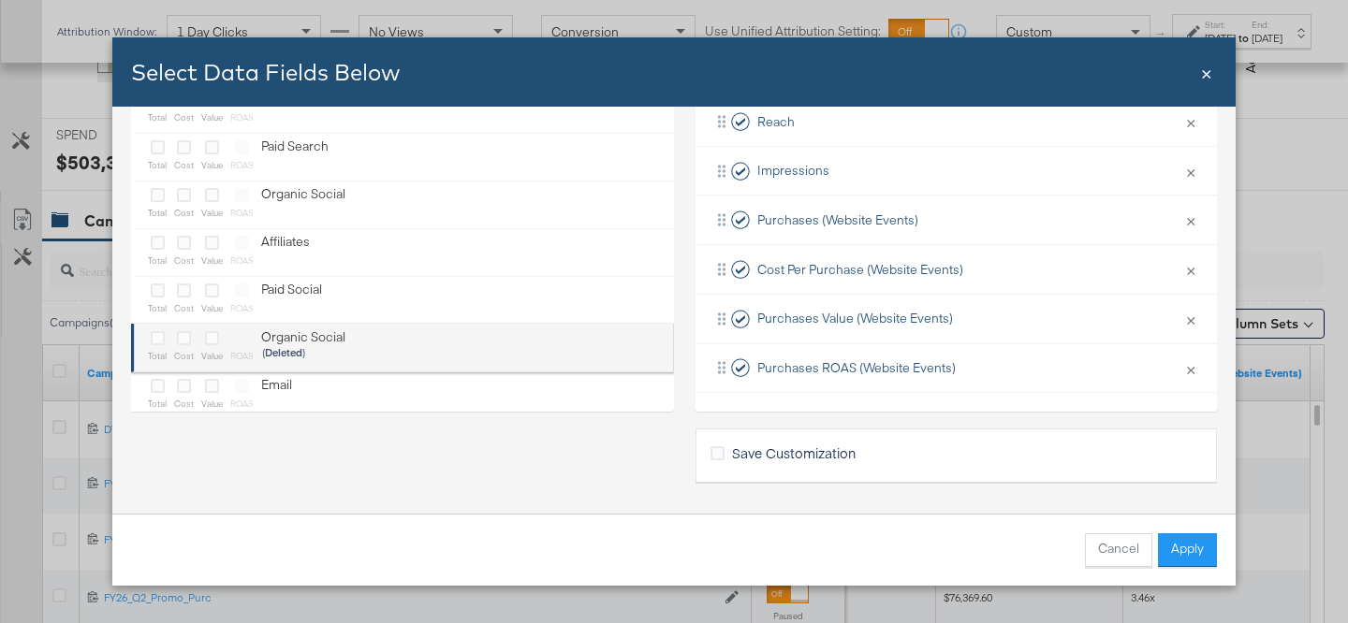
scroll to position [0, 0]
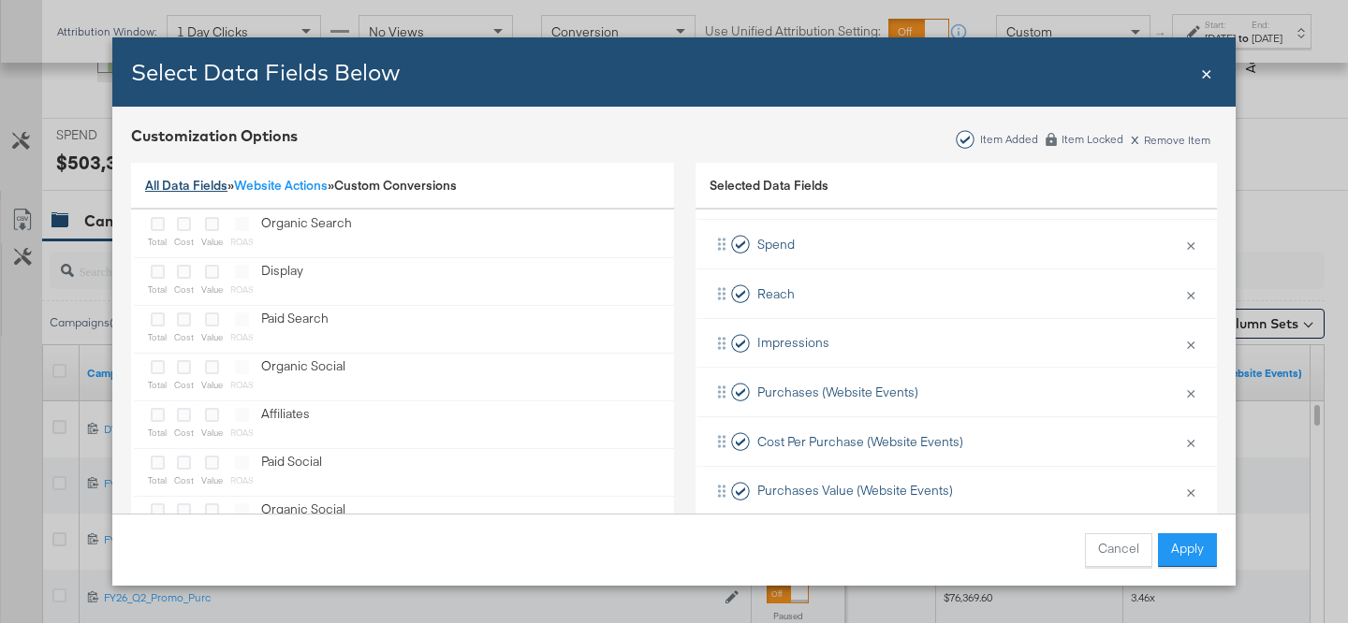
click at [190, 188] on link "All Data Fields" at bounding box center [186, 185] width 82 height 17
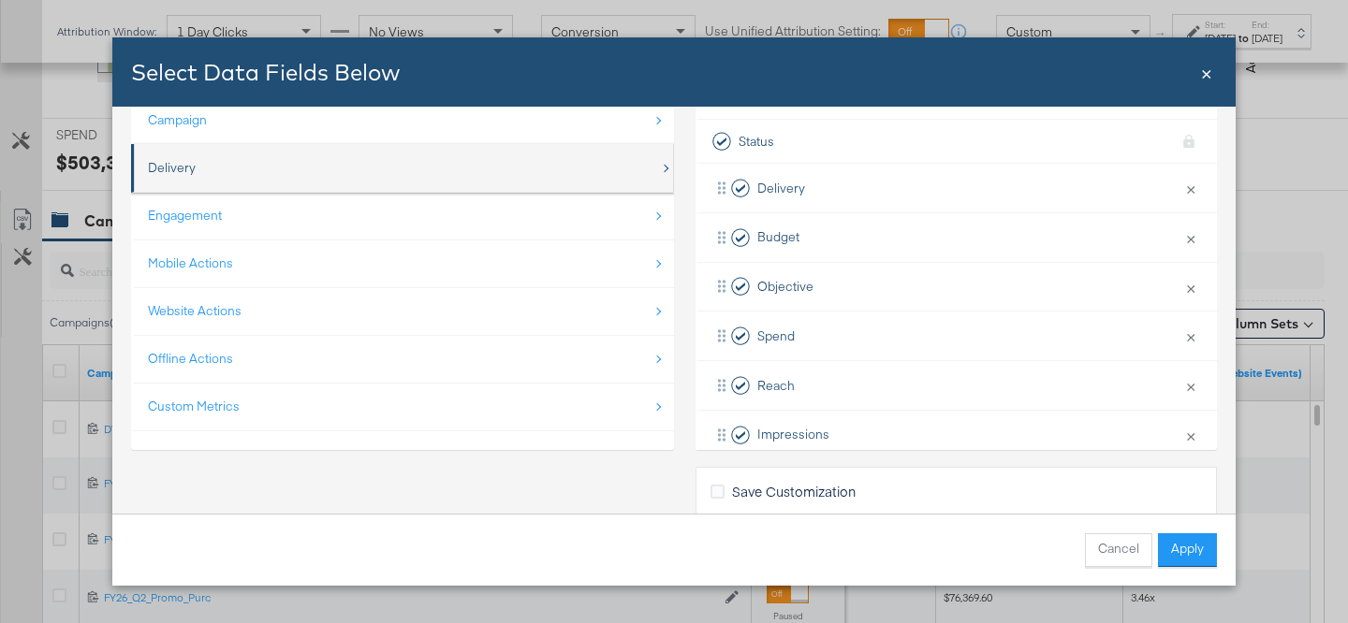
scroll to position [172, 0]
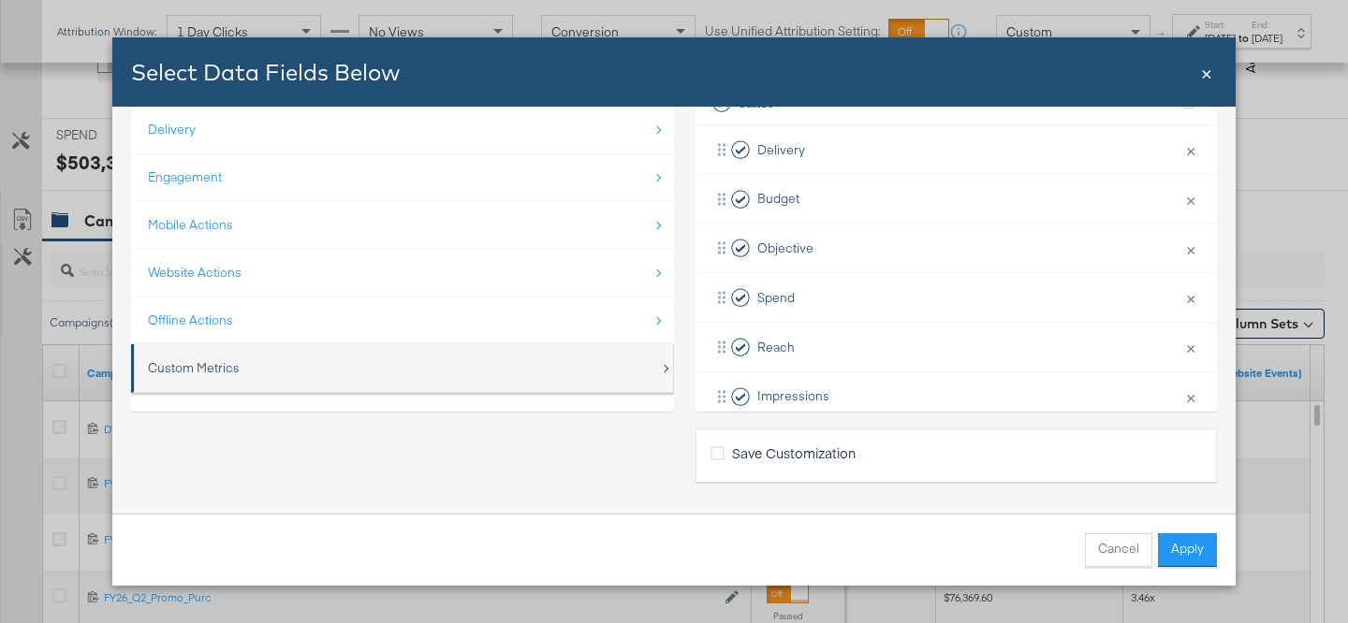
click at [493, 370] on div "Custom Metrics" at bounding box center [404, 368] width 512 height 38
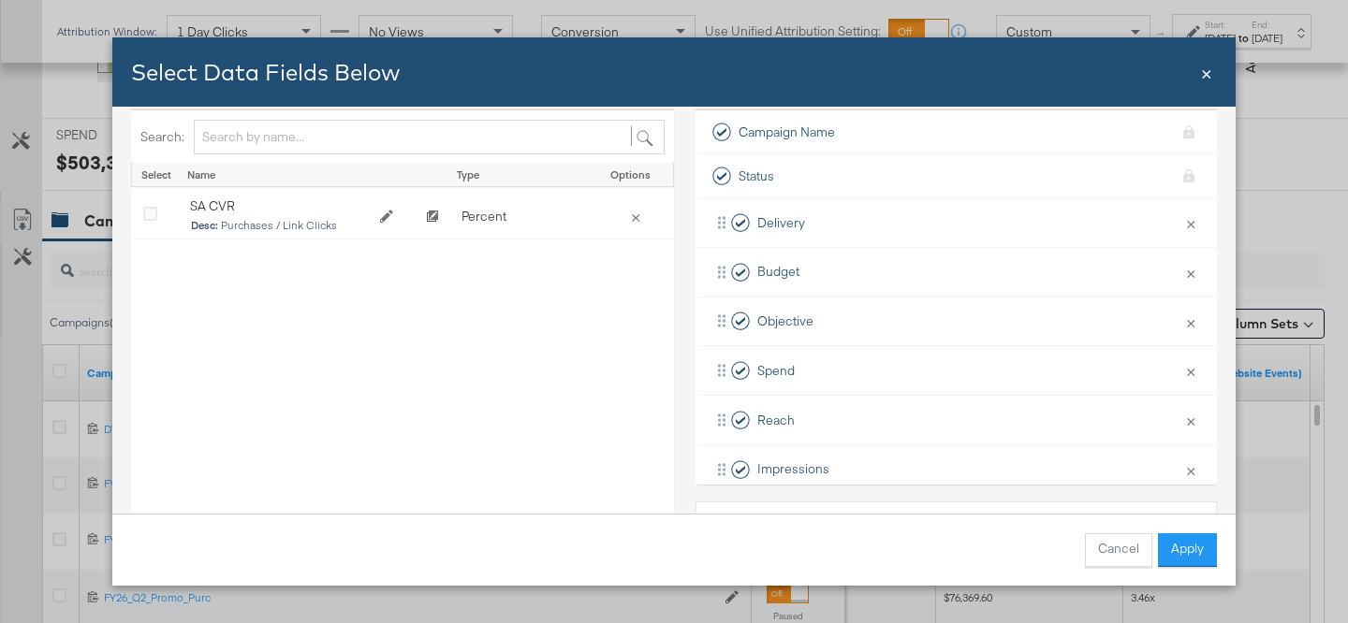
scroll to position [0, 0]
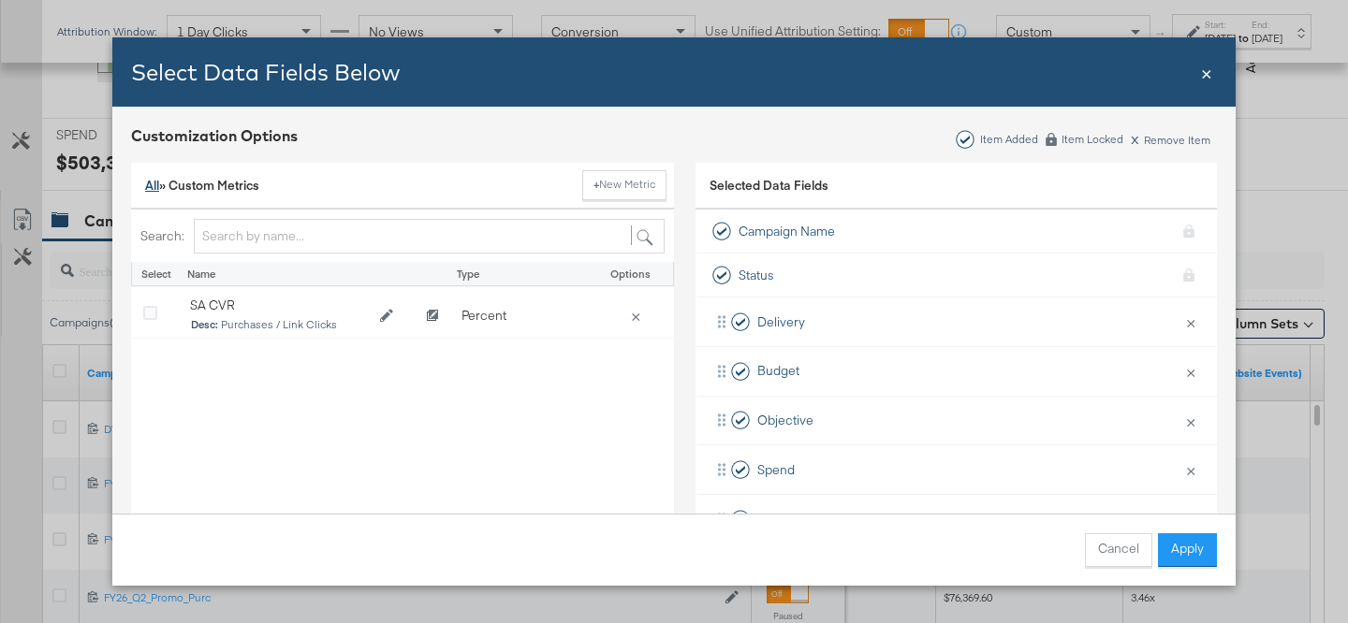
click at [154, 179] on link "All" at bounding box center [152, 185] width 14 height 17
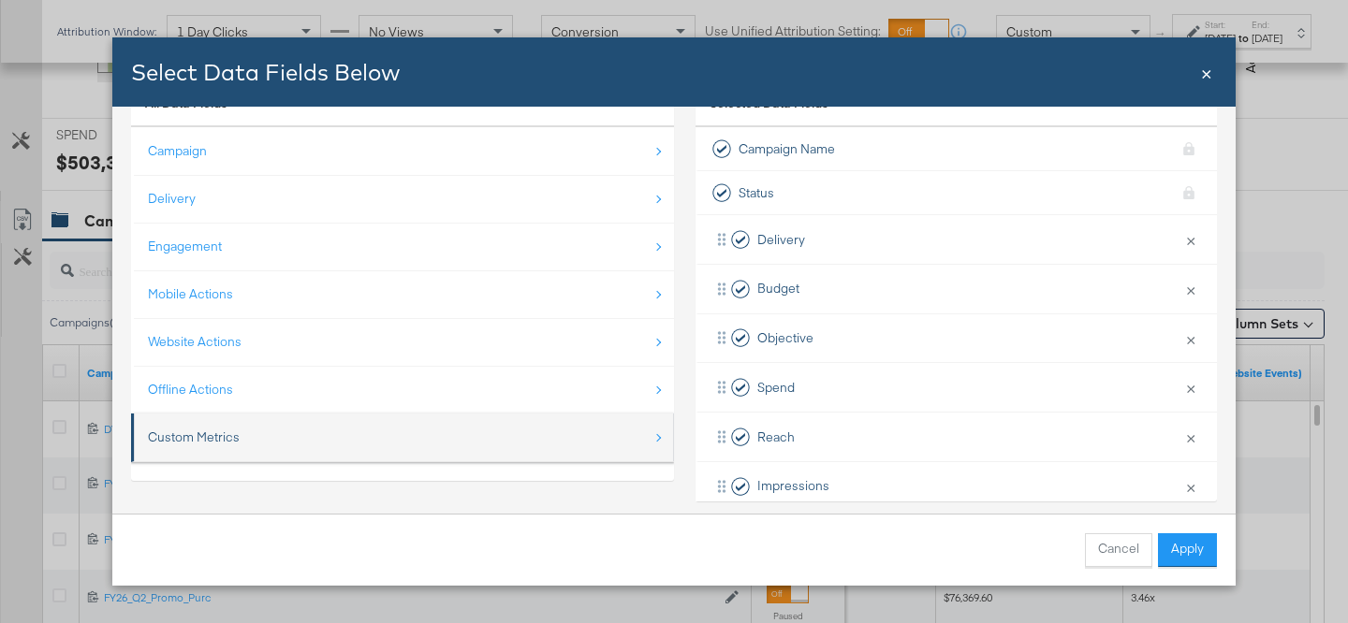
scroll to position [75, 0]
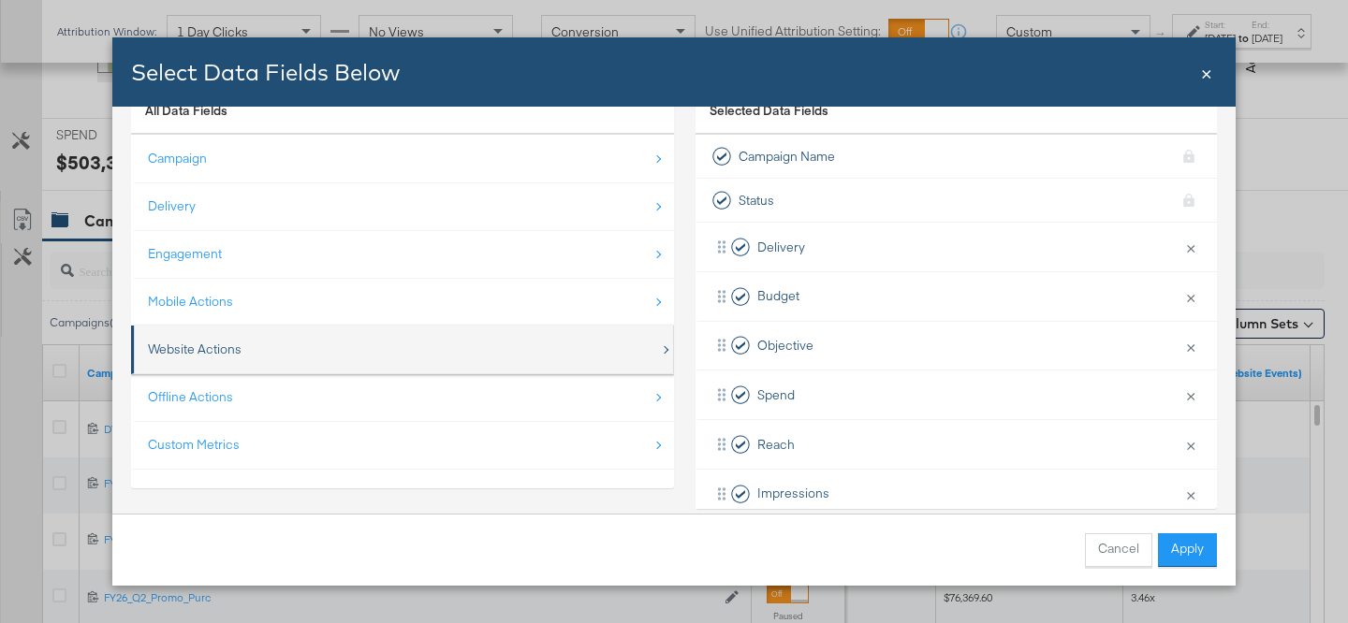
click at [237, 333] on div "Website Actions" at bounding box center [404, 349] width 512 height 38
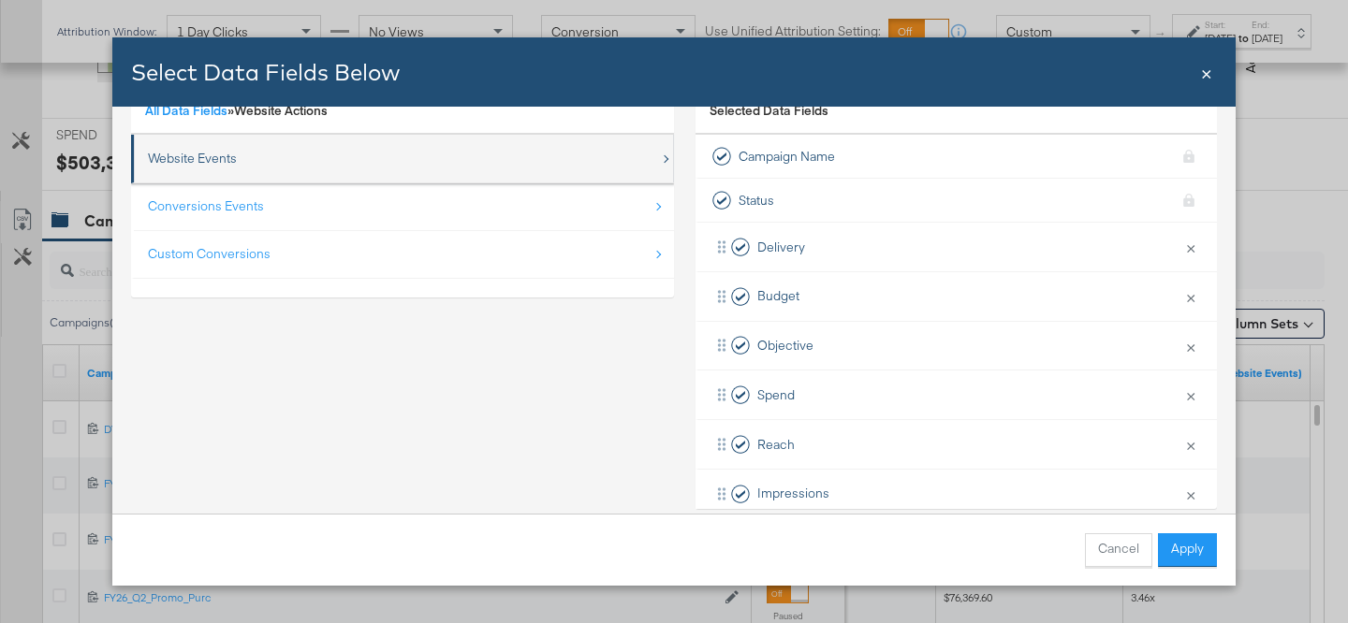
click at [269, 165] on div "Website Events" at bounding box center [404, 158] width 512 height 38
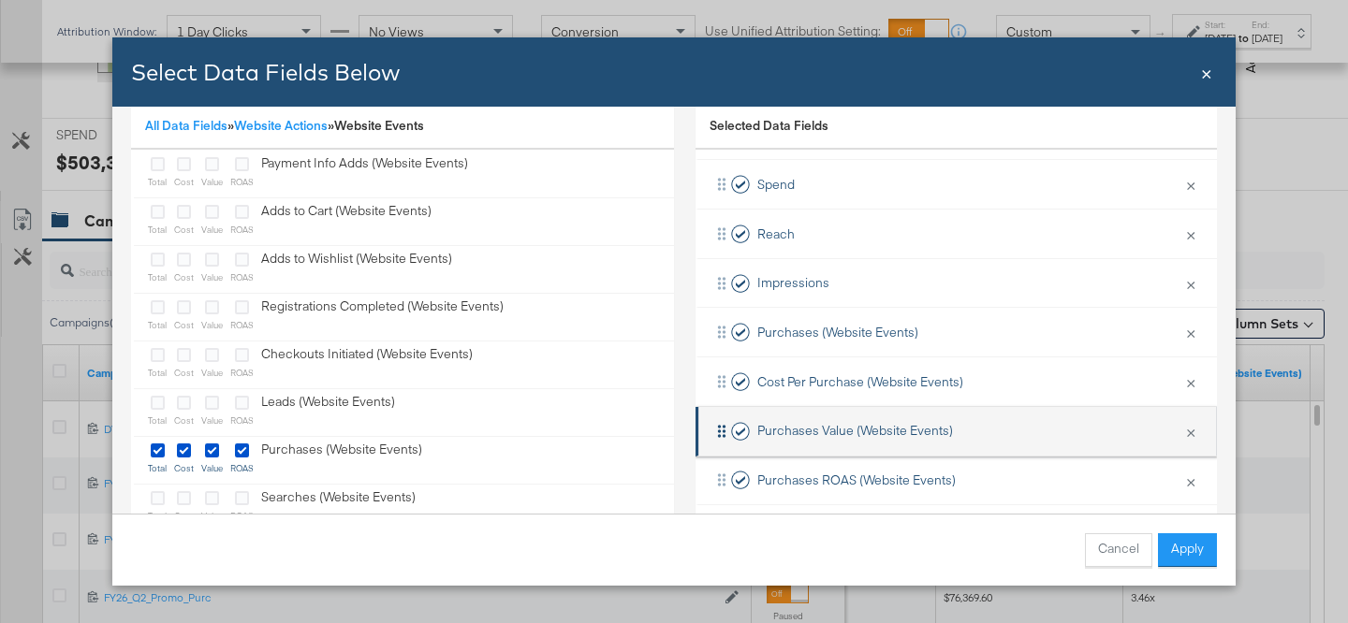
scroll to position [211, 0]
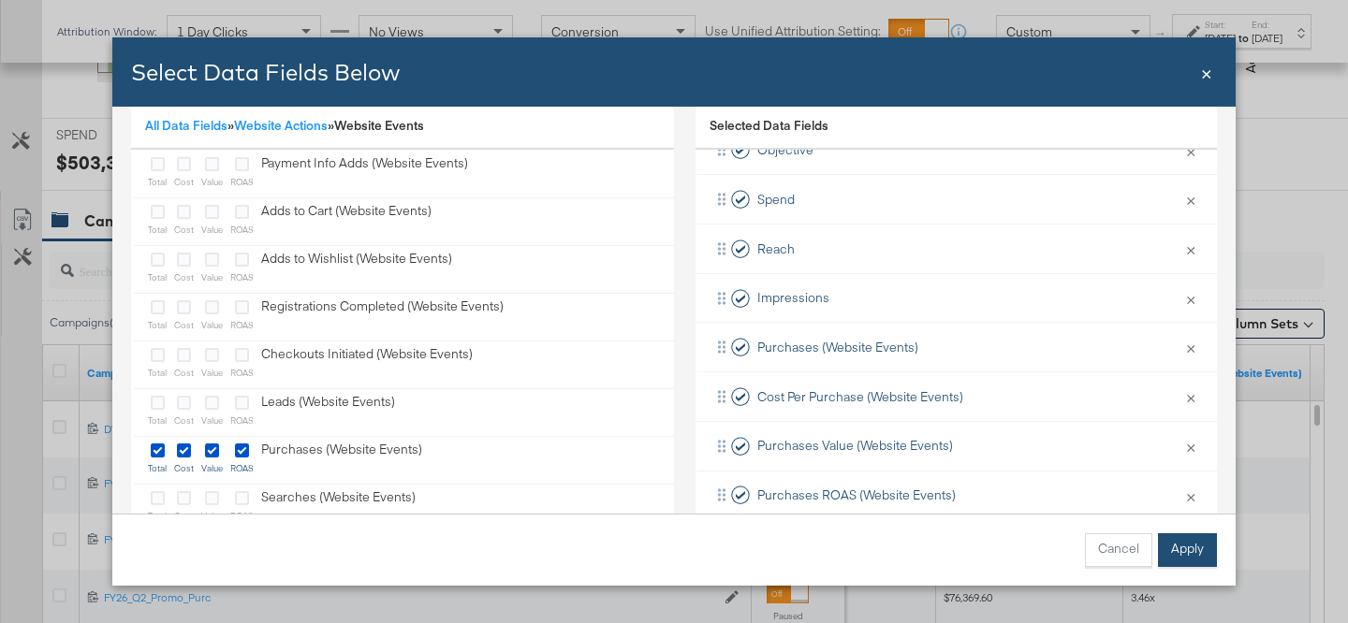
click at [1178, 545] on button "Apply" at bounding box center [1187, 551] width 59 height 34
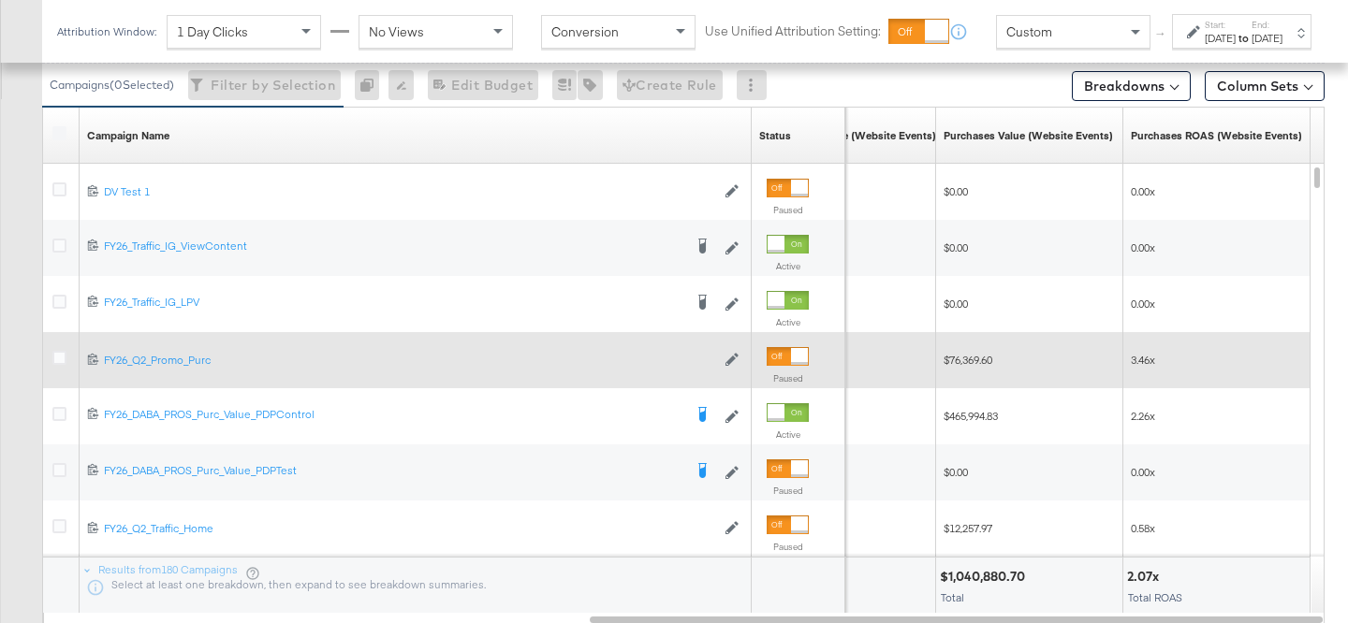
scroll to position [906, 0]
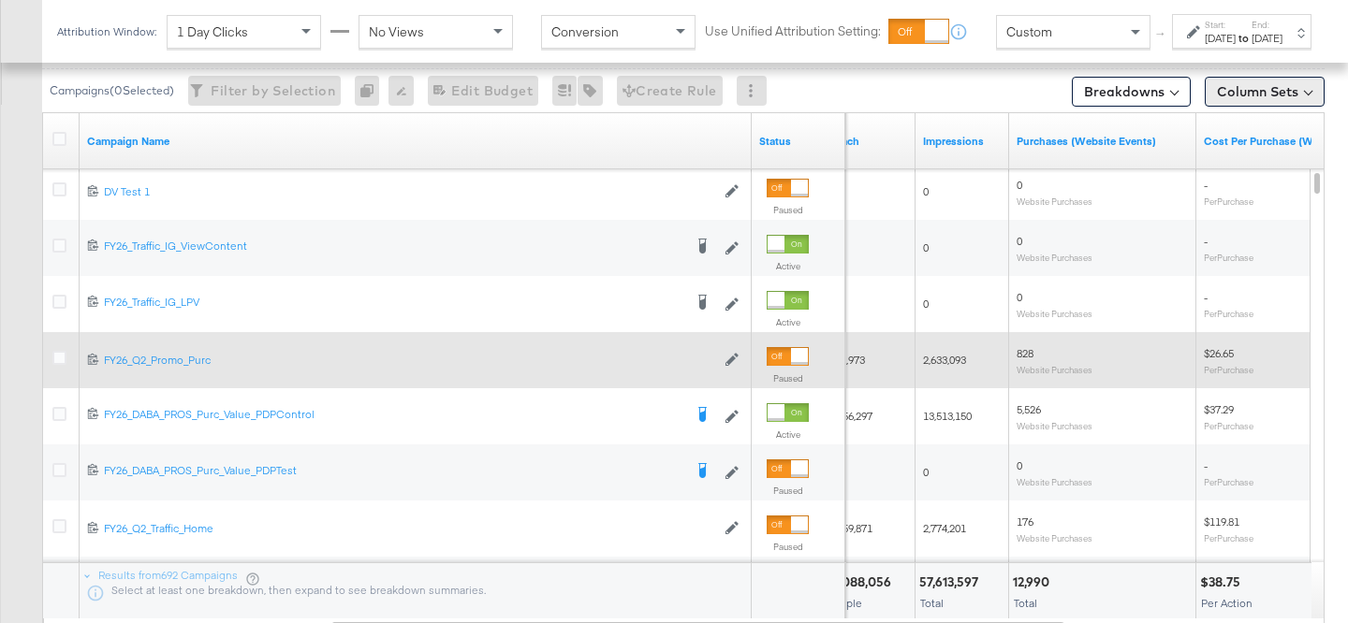
click at [1298, 90] on button "Column Sets" at bounding box center [1265, 92] width 120 height 30
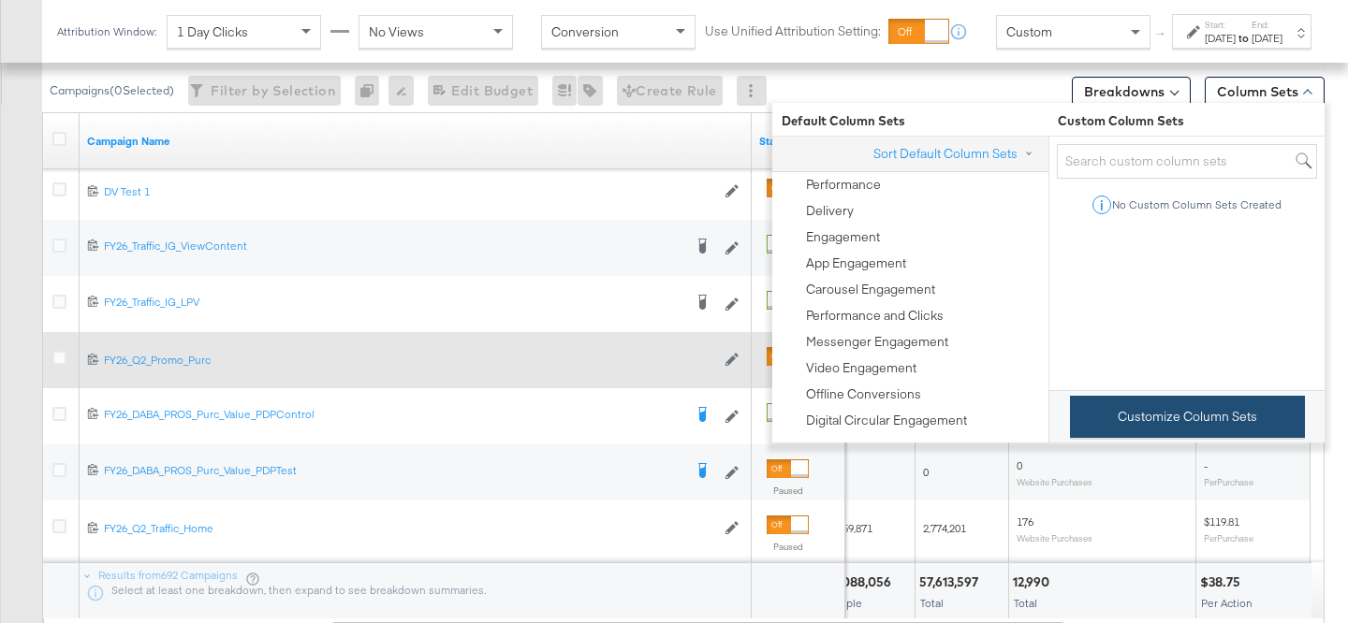
click at [1126, 404] on button "Customize Column Sets" at bounding box center [1187, 417] width 235 height 42
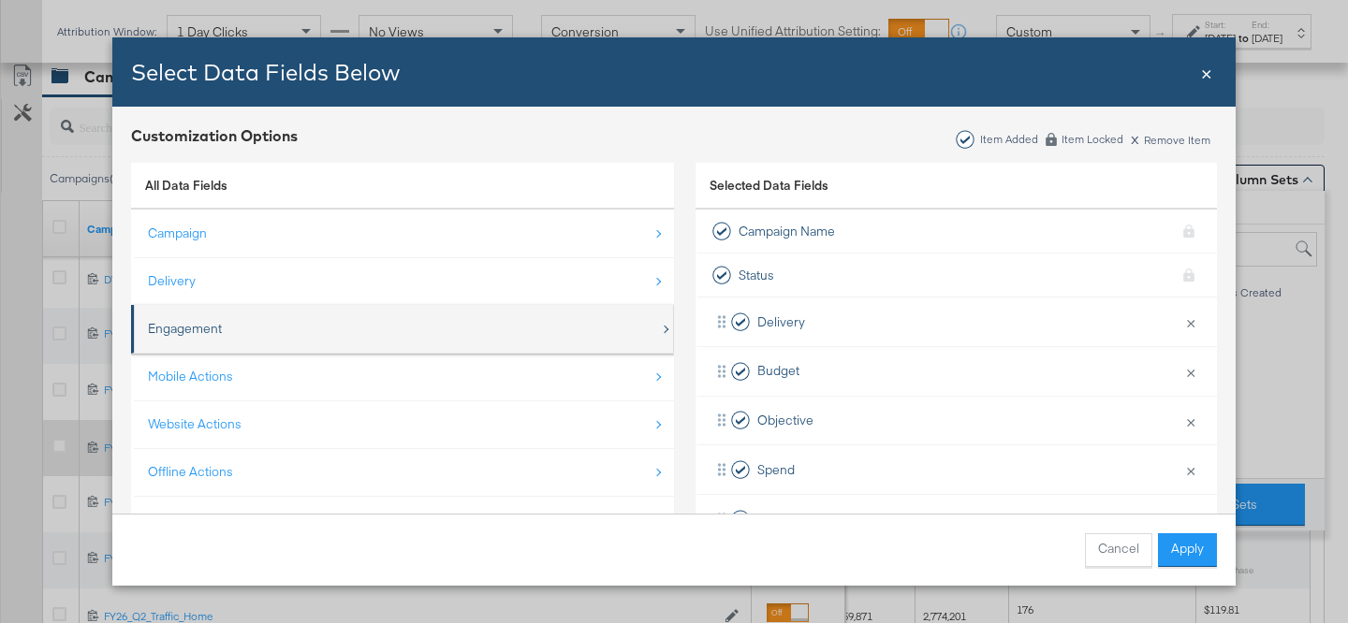
scroll to position [780, 0]
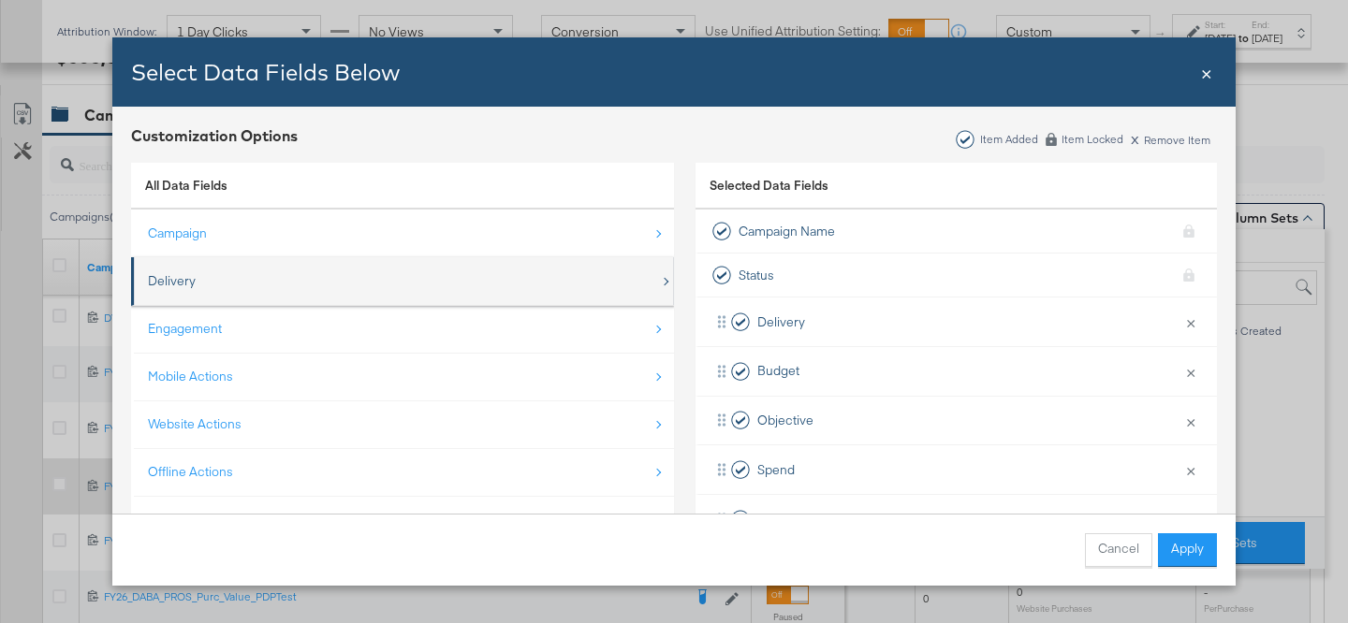
click at [535, 283] on div "Delivery" at bounding box center [404, 281] width 512 height 38
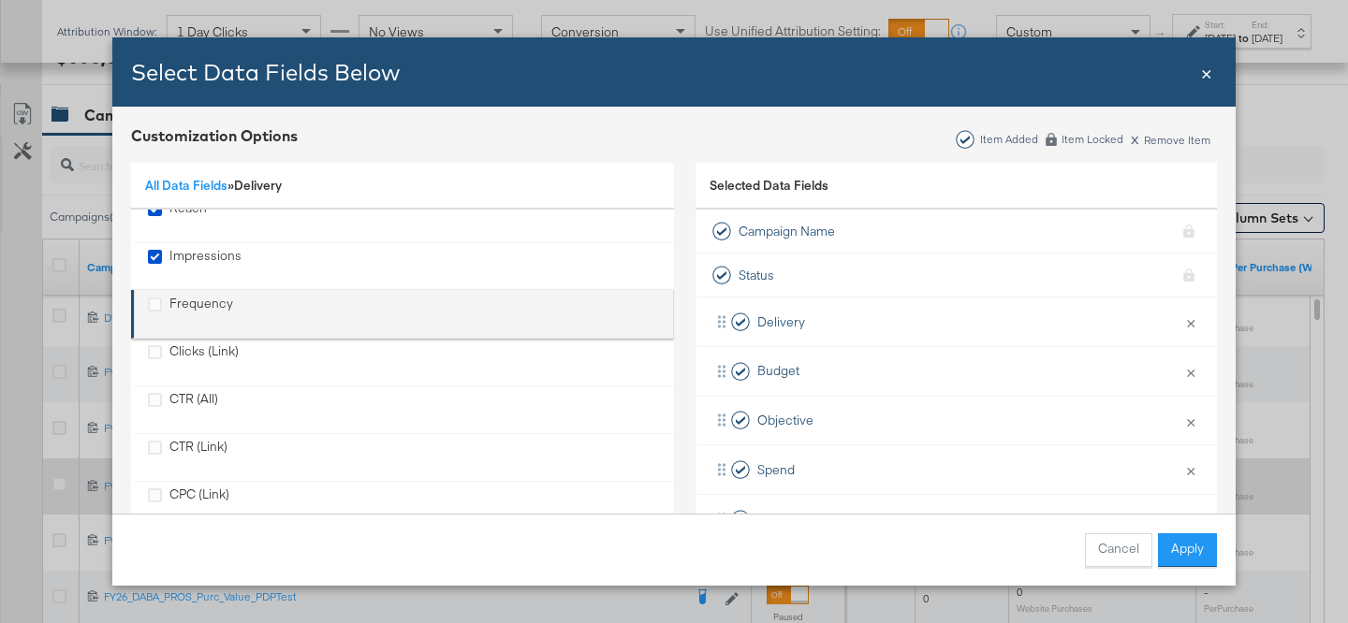
scroll to position [84, 0]
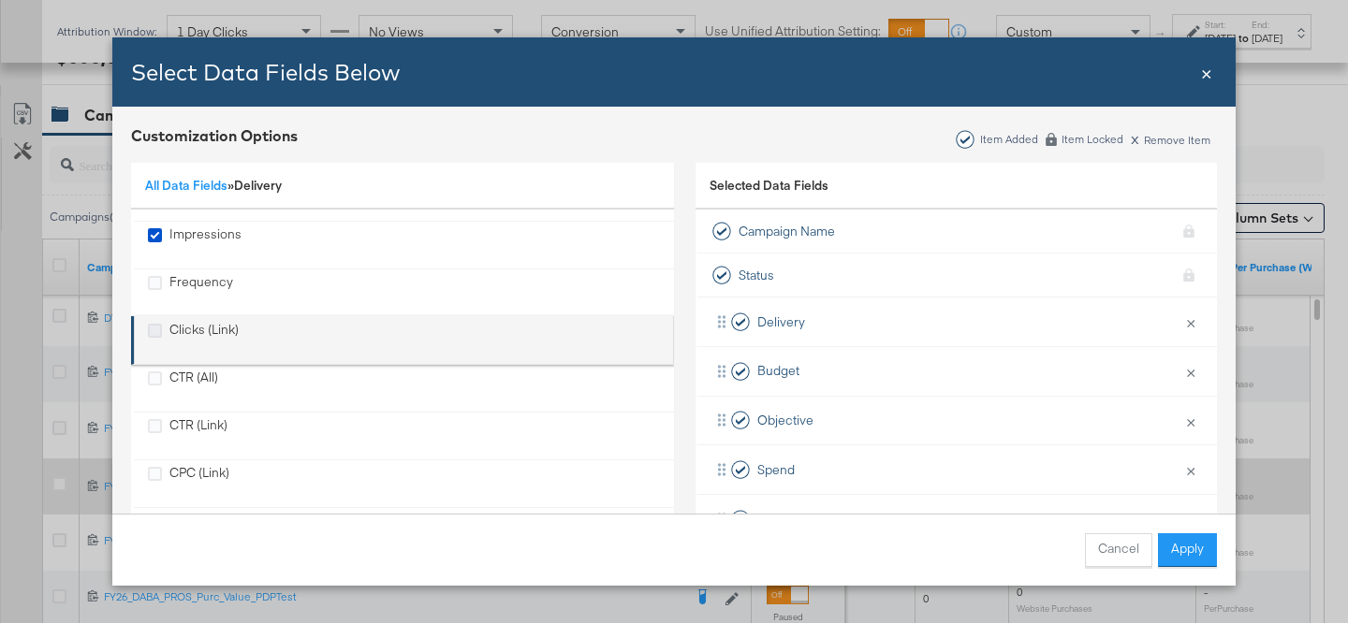
click at [150, 330] on icon "Clicks (Link)" at bounding box center [155, 331] width 14 height 14
click at [0, 0] on input "Clicks (Link)" at bounding box center [0, 0] width 0 height 0
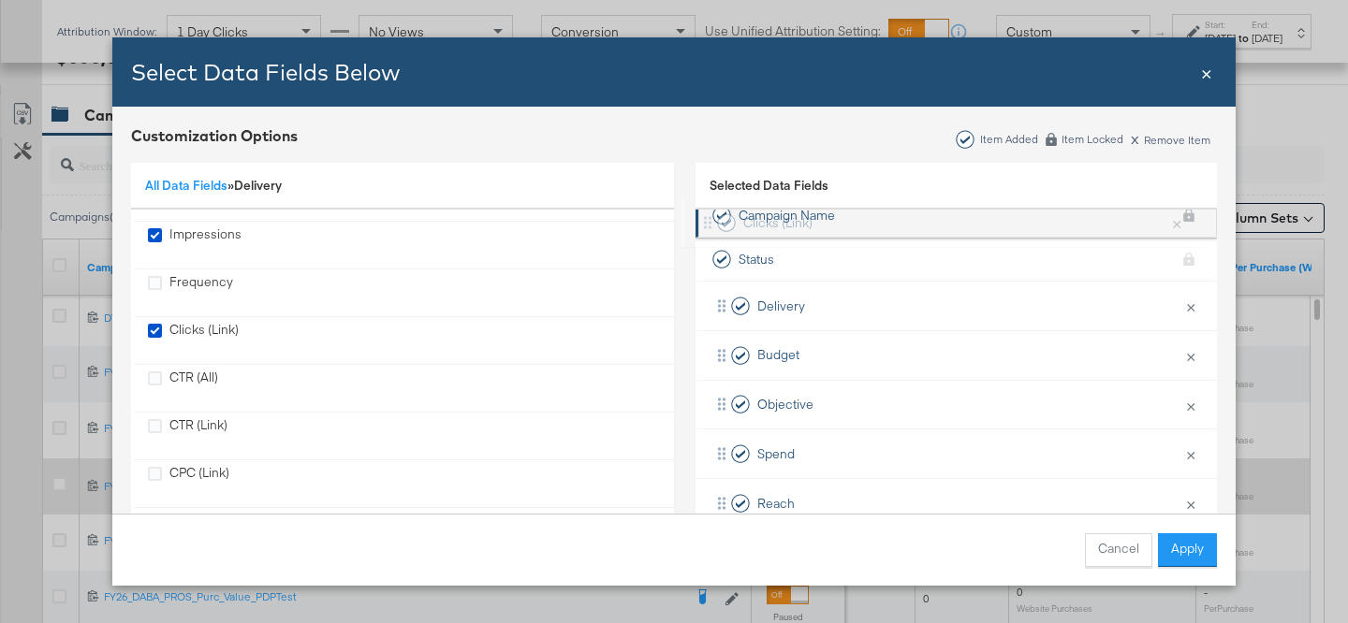
scroll to position [0, 0]
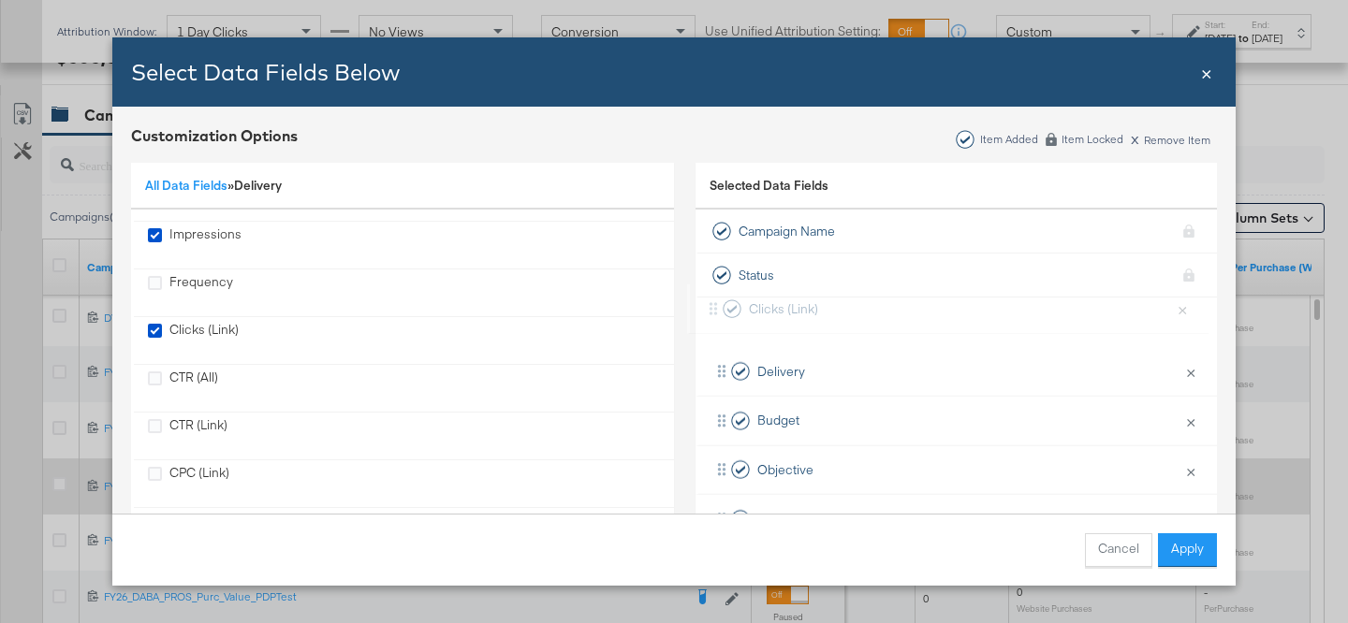
drag, startPoint x: 722, startPoint y: 345, endPoint x: 712, endPoint y: 305, distance: 40.4
click at [712, 305] on div "Delivery × Remove from KPIs Budget × Remove from KPIs Objective × Remove from K…" at bounding box center [956, 569] width 521 height 543
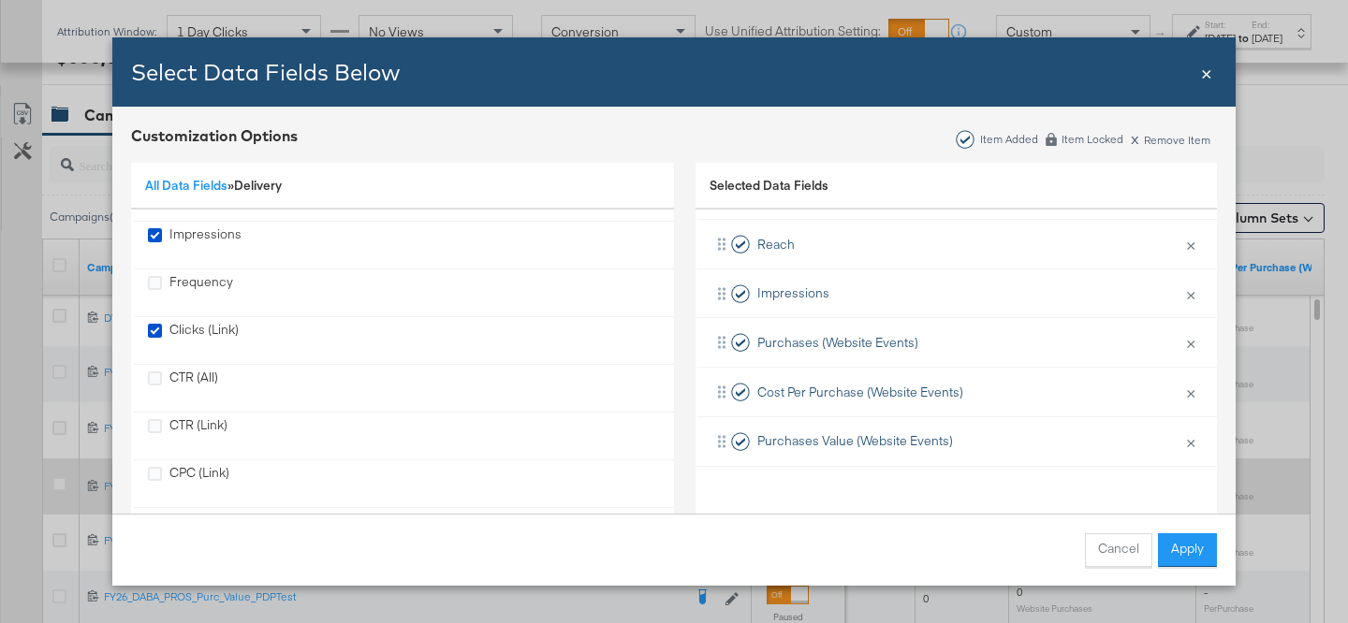
scroll to position [275, 0]
drag, startPoint x: 717, startPoint y: 279, endPoint x: 727, endPoint y: 337, distance: 58.9
click at [727, 337] on div "Clicks (Link) × Remove from KPIs Delivery × Remove from KPIs Budget × Remove fr…" at bounding box center [956, 293] width 521 height 543
click at [1175, 563] on button "Apply" at bounding box center [1187, 551] width 59 height 34
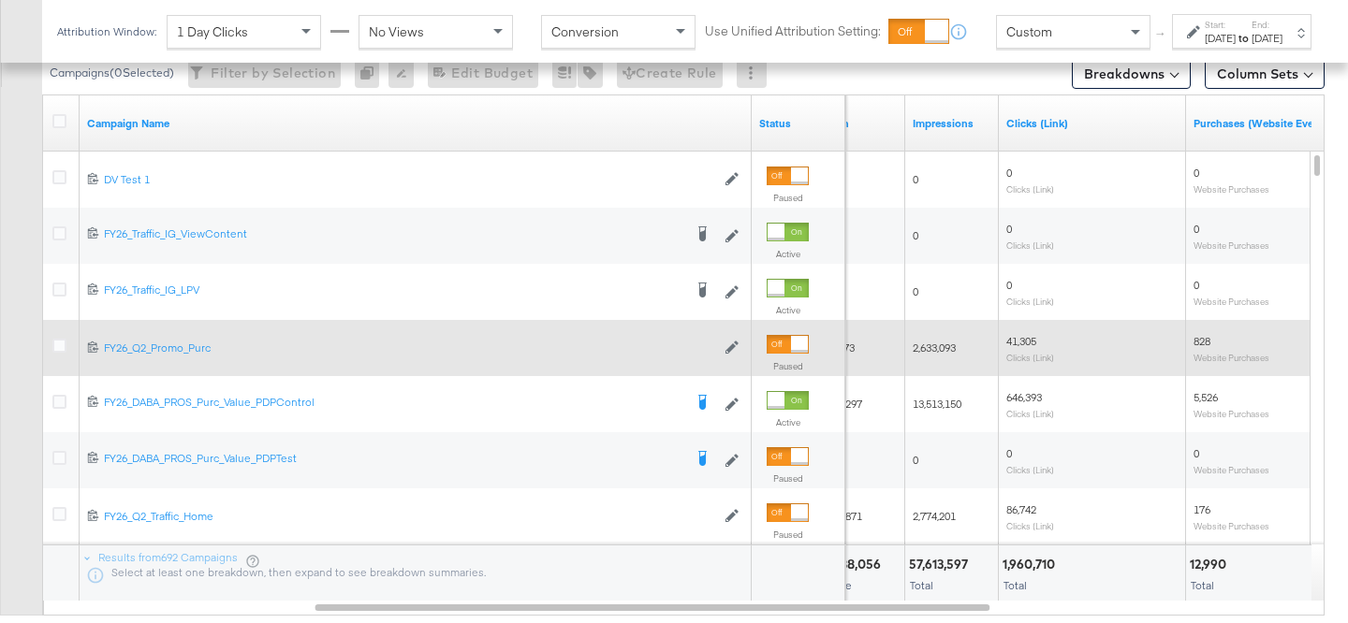
scroll to position [923, 0]
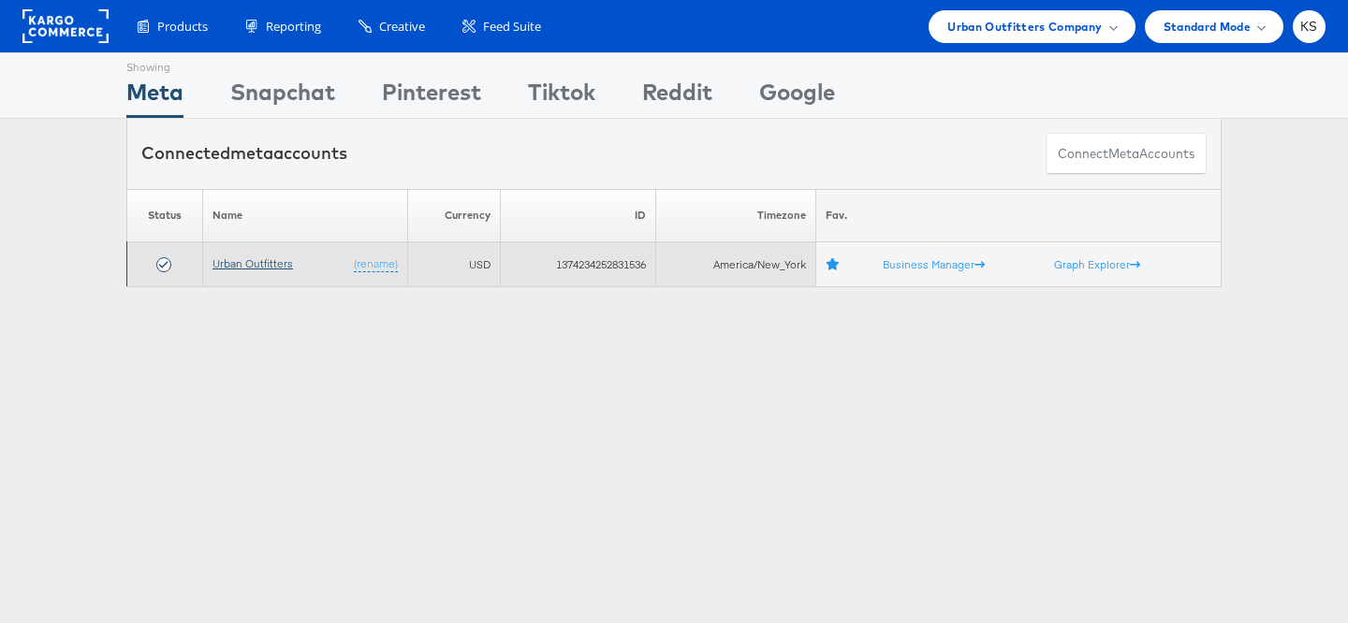
click at [230, 262] on link "Urban Outfitters" at bounding box center [253, 264] width 81 height 14
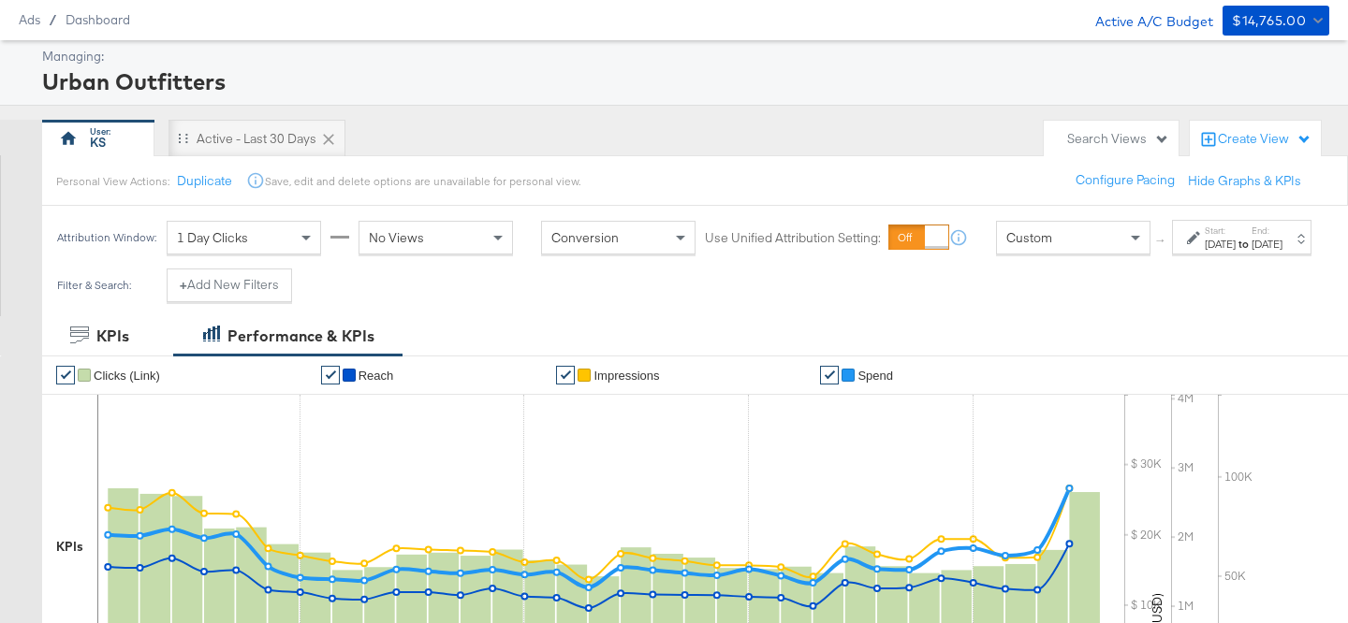
scroll to position [64, 0]
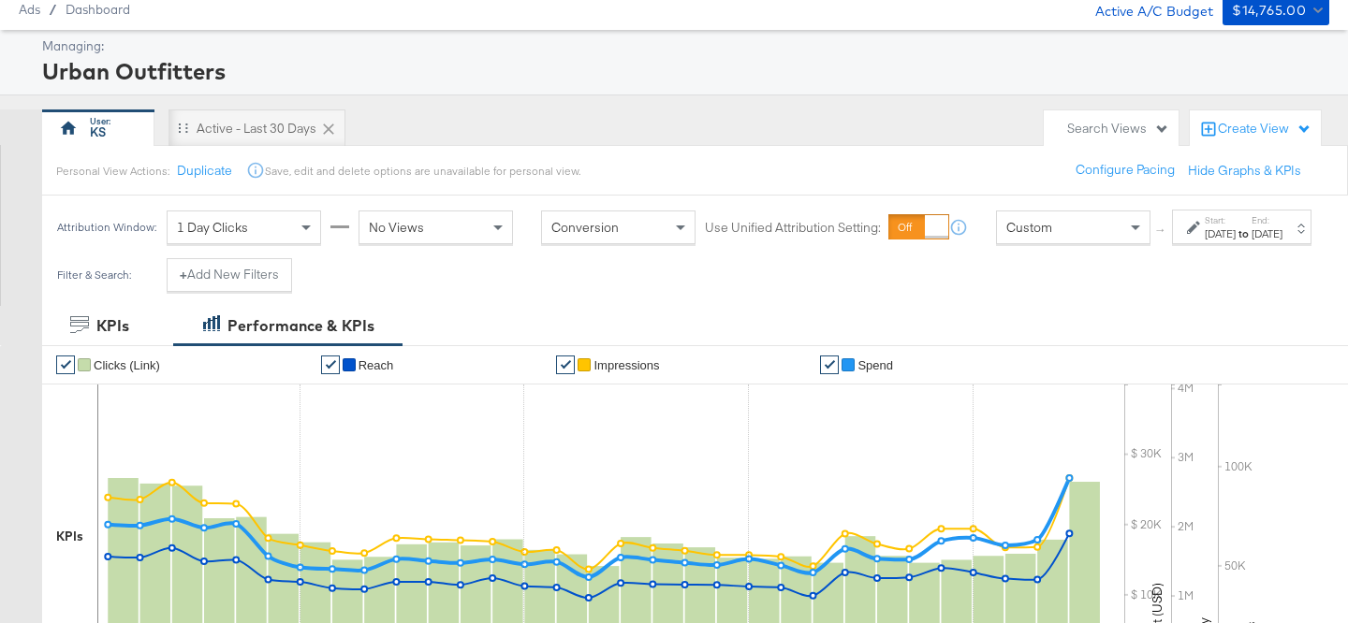
click at [1205, 242] on div "Aug 1st 2025" at bounding box center [1220, 234] width 31 height 15
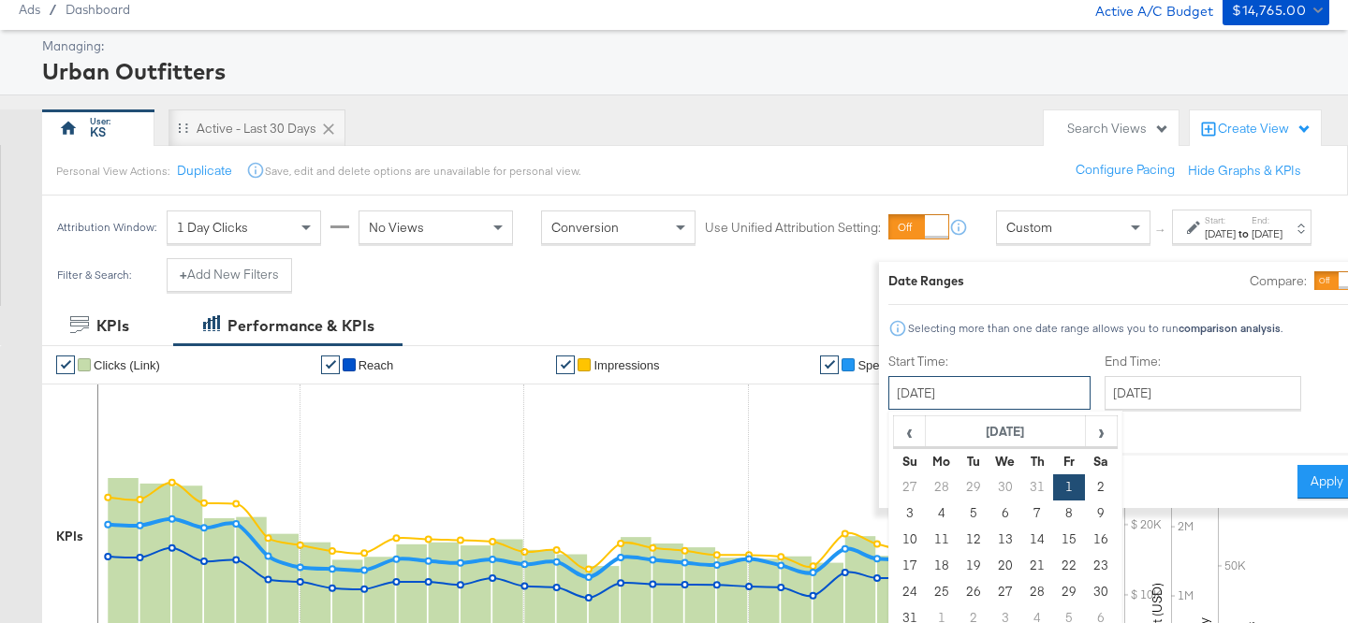
click at [948, 389] on input "August 1st 2025" at bounding box center [989, 393] width 202 height 34
click at [895, 429] on span "‹" at bounding box center [909, 432] width 29 height 28
click at [895, 426] on span "‹" at bounding box center [909, 432] width 29 height 28
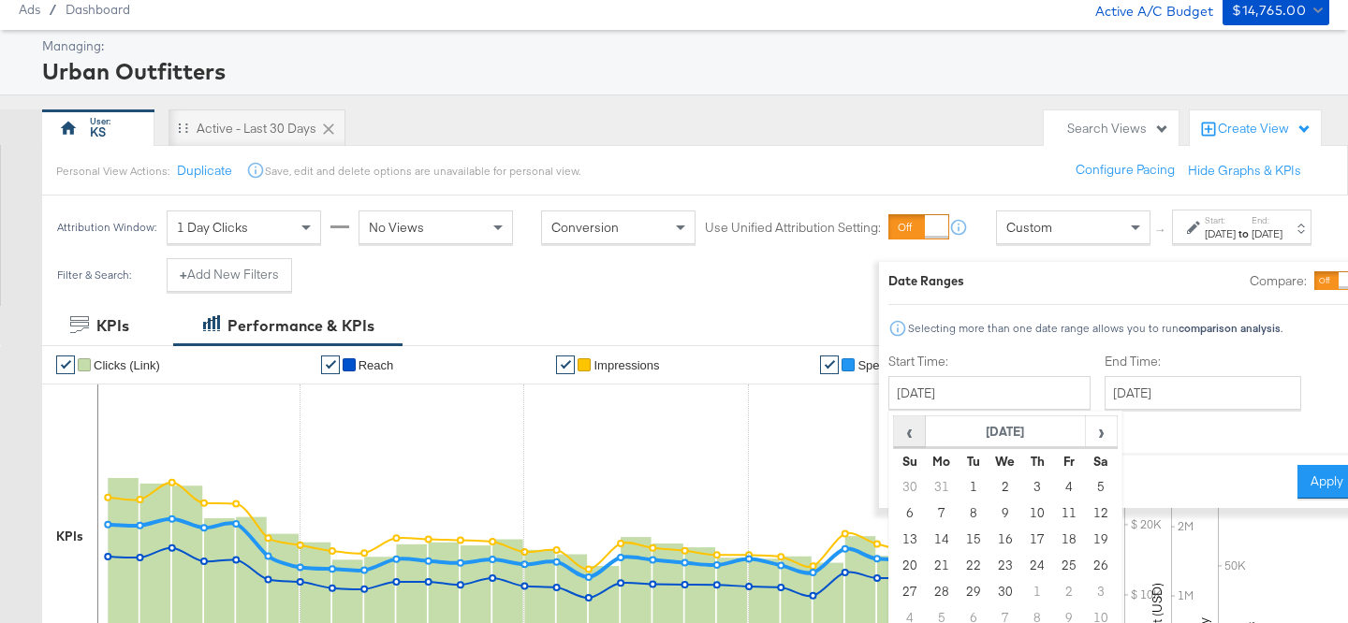
click at [895, 426] on span "‹" at bounding box center [909, 432] width 29 height 28
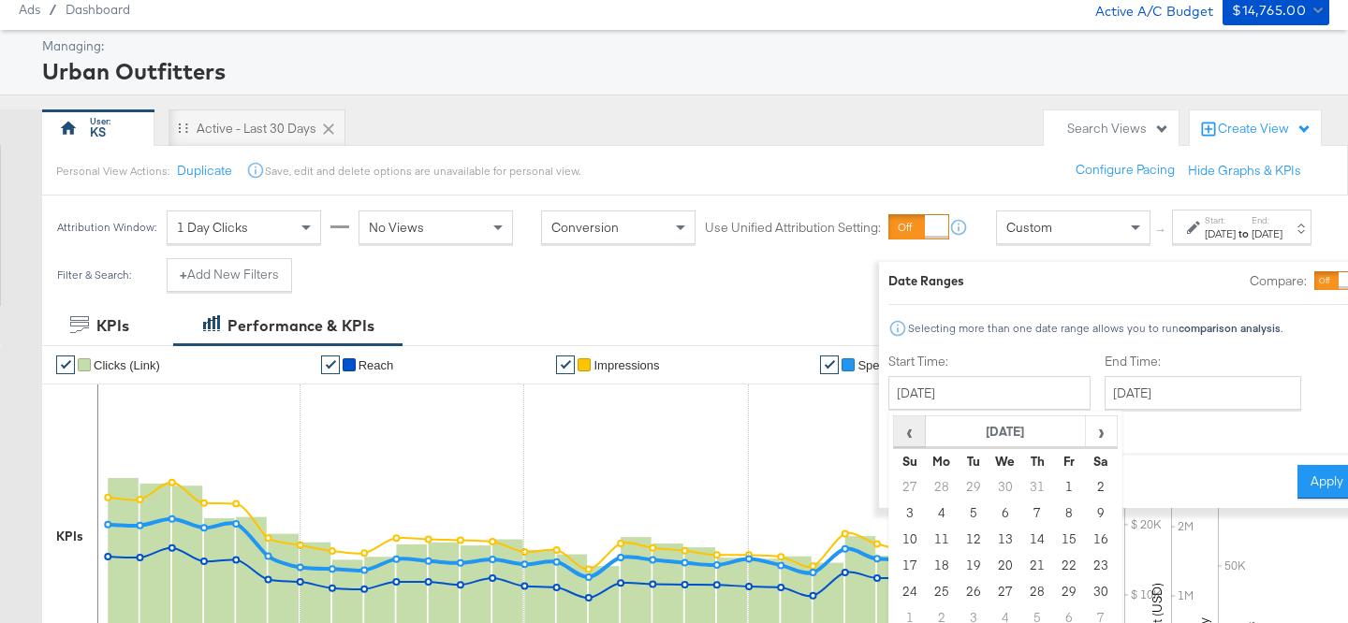
click at [895, 426] on span "‹" at bounding box center [909, 432] width 29 height 28
click at [1087, 433] on span "›" at bounding box center [1101, 432] width 29 height 28
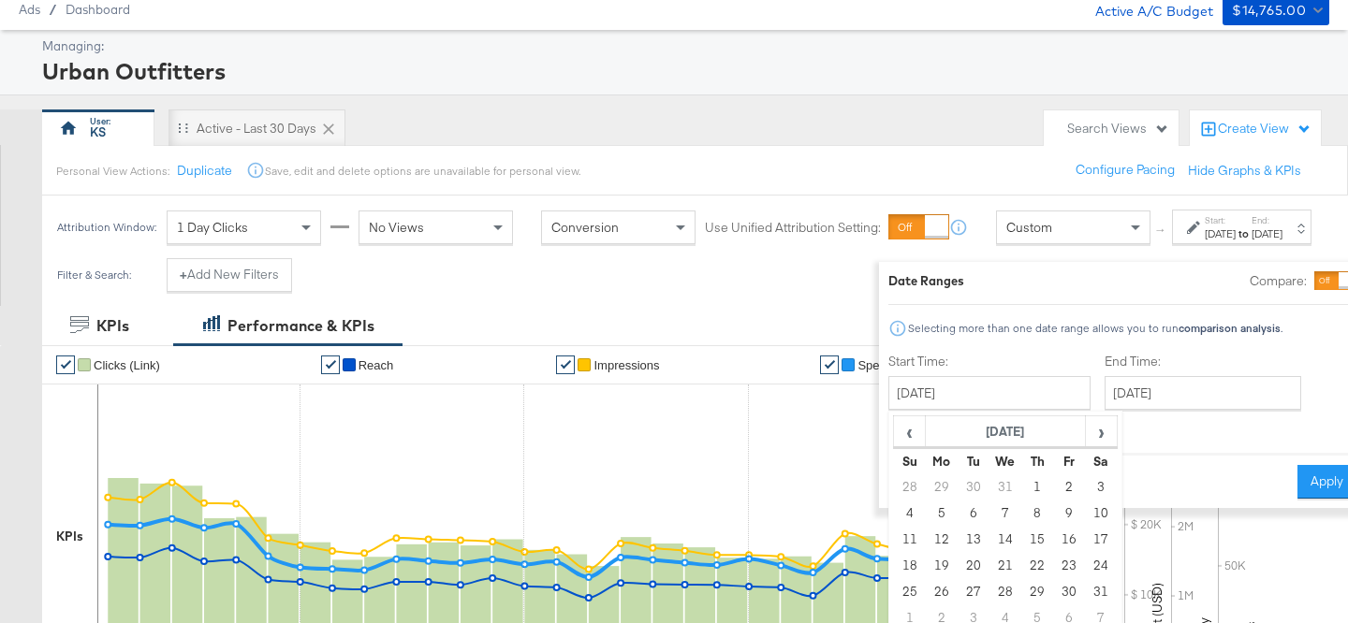
click at [1021, 485] on td "1" at bounding box center [1037, 488] width 32 height 26
type input "August 1st 2024"
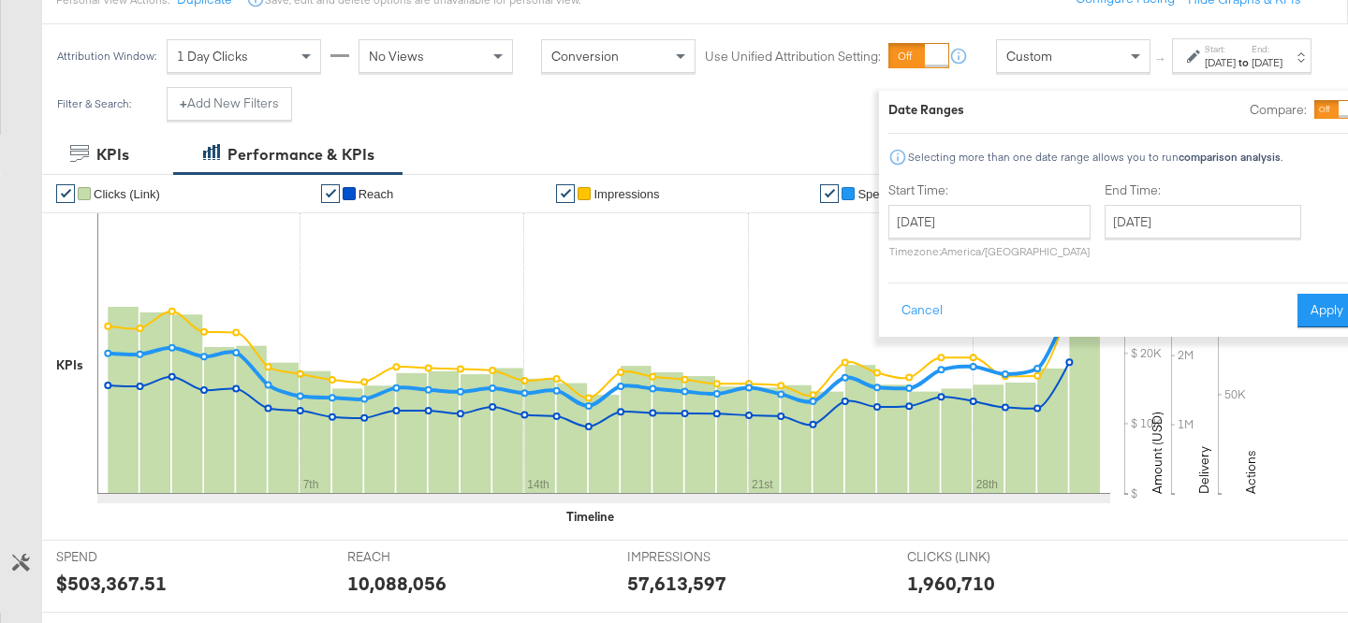
scroll to position [239, 0]
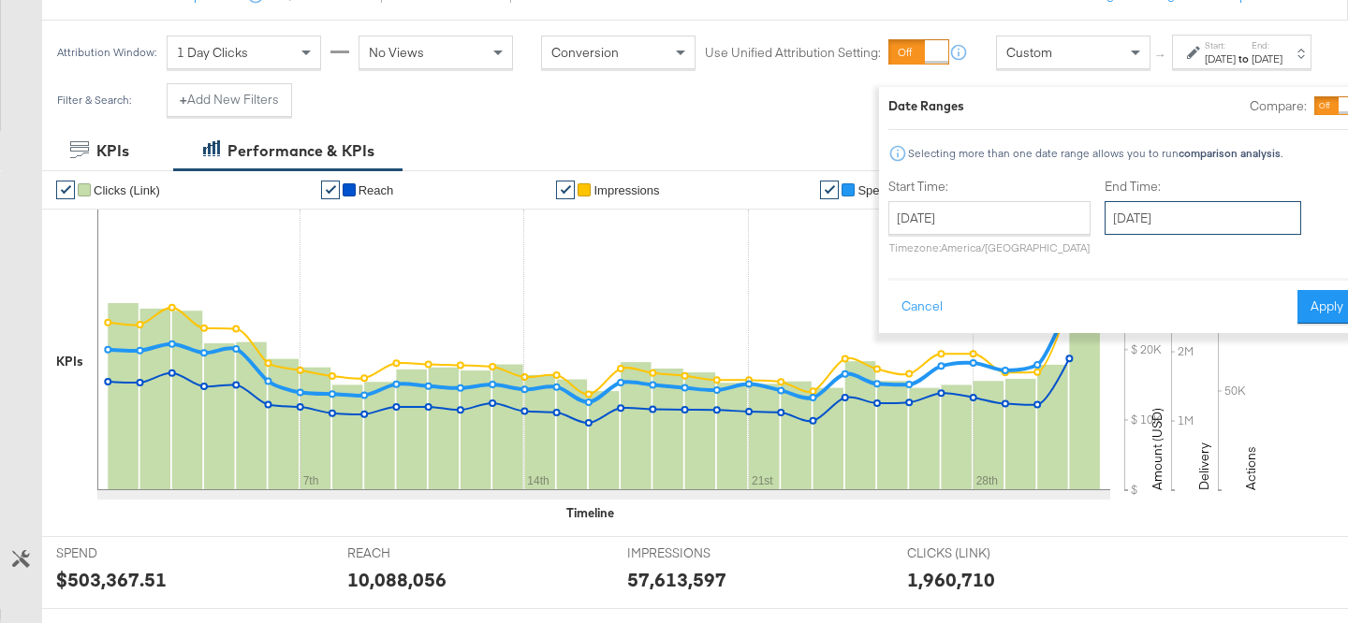
click at [1148, 229] on input "August 31st 2025" at bounding box center [1203, 218] width 197 height 34
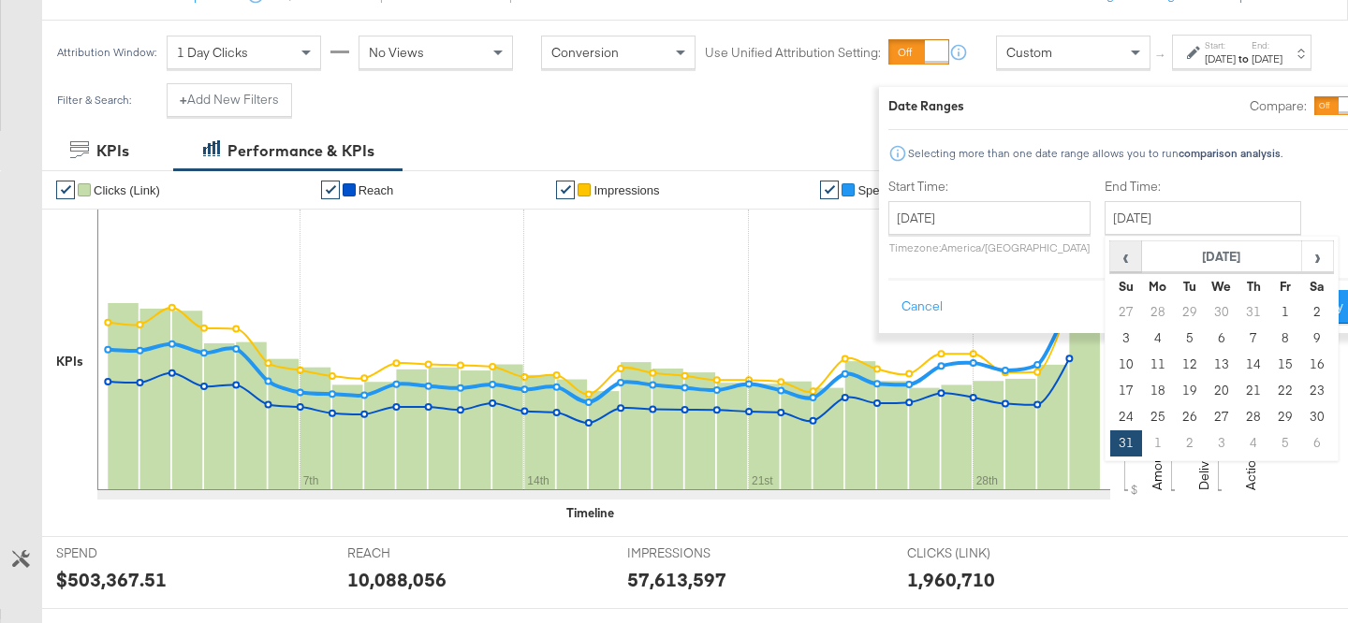
click at [1111, 257] on span "‹" at bounding box center [1125, 256] width 29 height 28
click at [1111, 258] on span "‹" at bounding box center [1125, 256] width 29 height 28
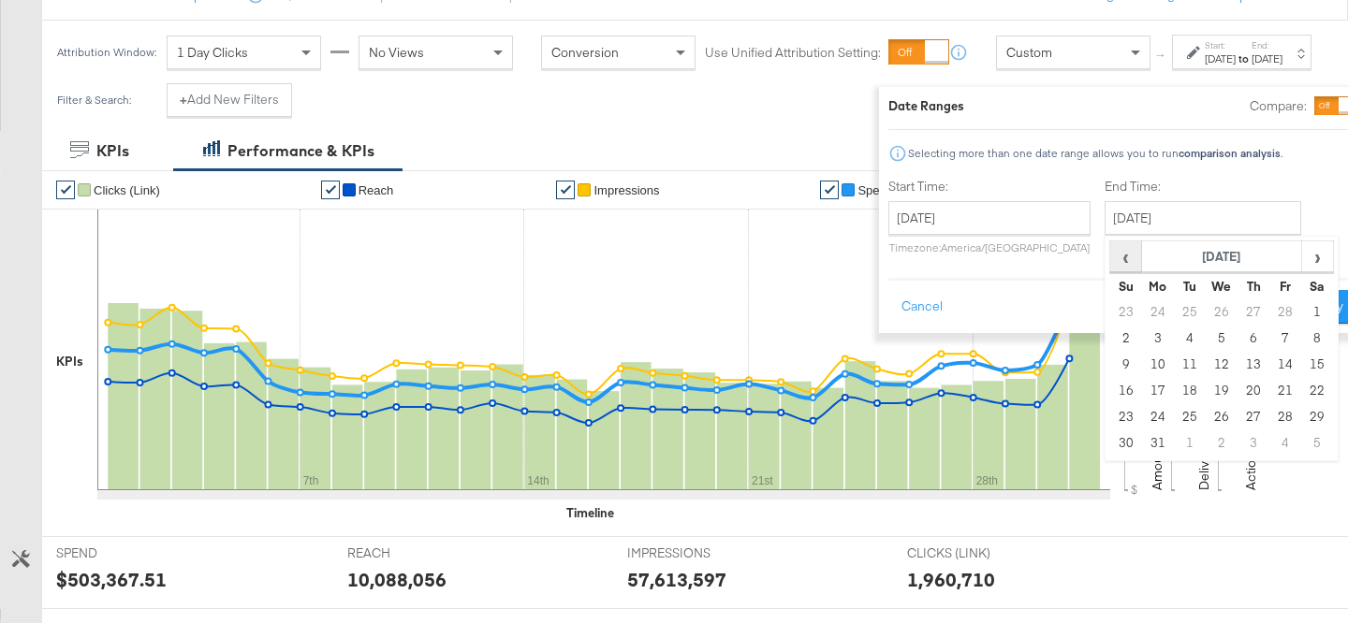
click at [1111, 258] on span "‹" at bounding box center [1125, 256] width 29 height 28
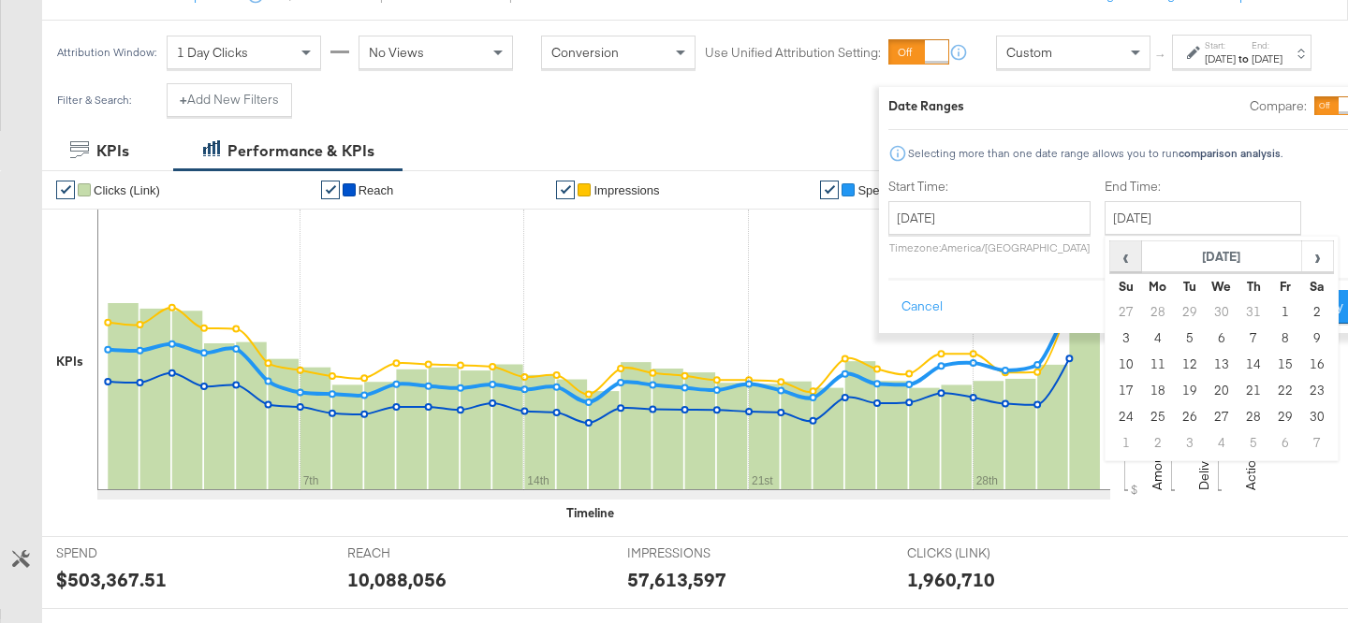
click at [1111, 258] on span "‹" at bounding box center [1125, 256] width 29 height 28
click at [1303, 259] on span "›" at bounding box center [1317, 256] width 29 height 28
click at [1301, 418] on td "31" at bounding box center [1317, 417] width 32 height 26
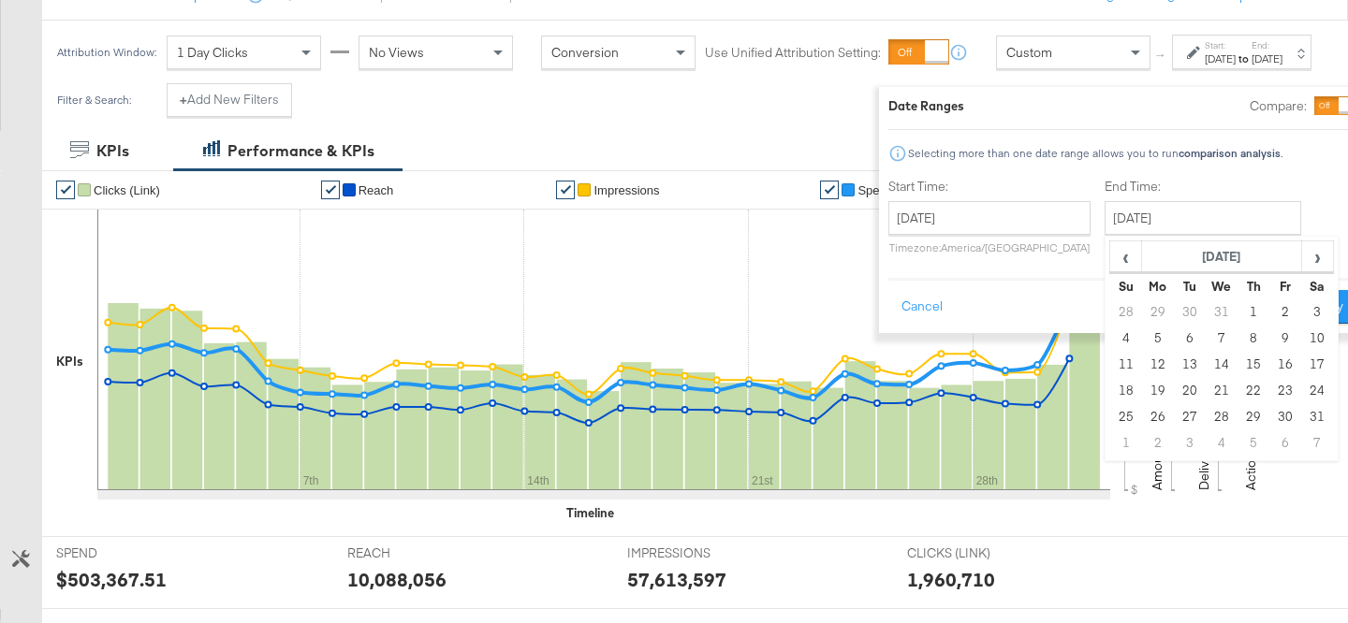
type input "August 31st 2024"
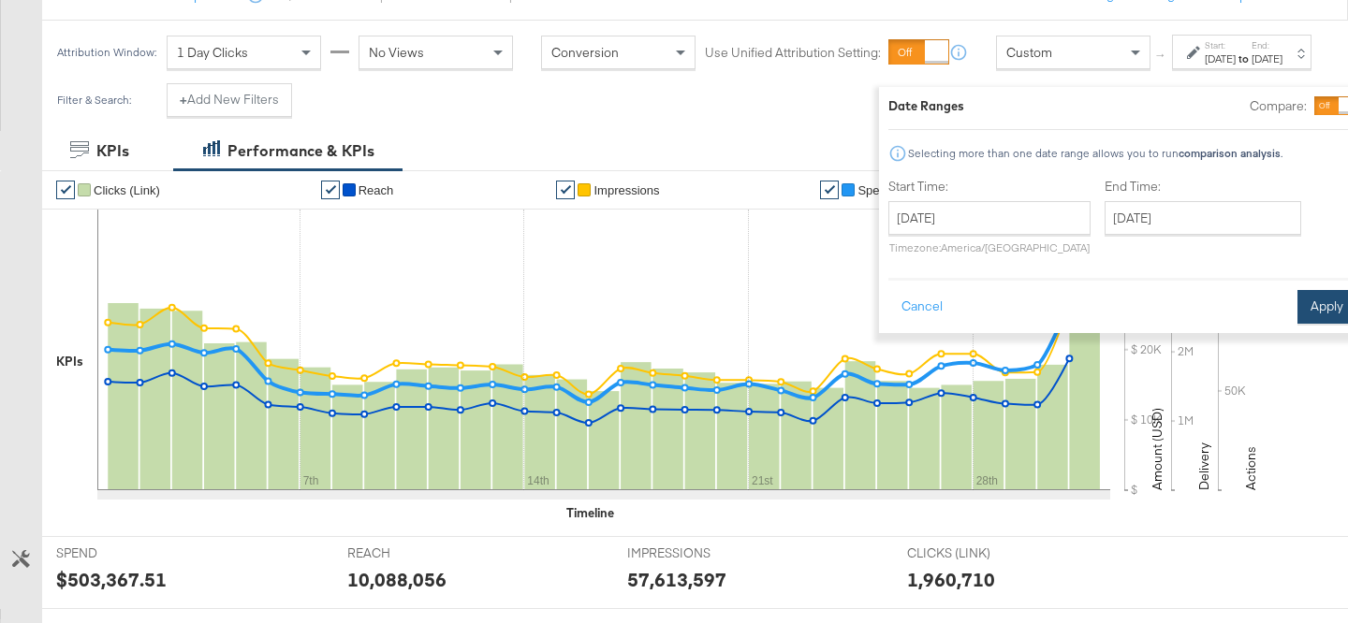
click at [1298, 313] on button "Apply" at bounding box center [1327, 307] width 59 height 34
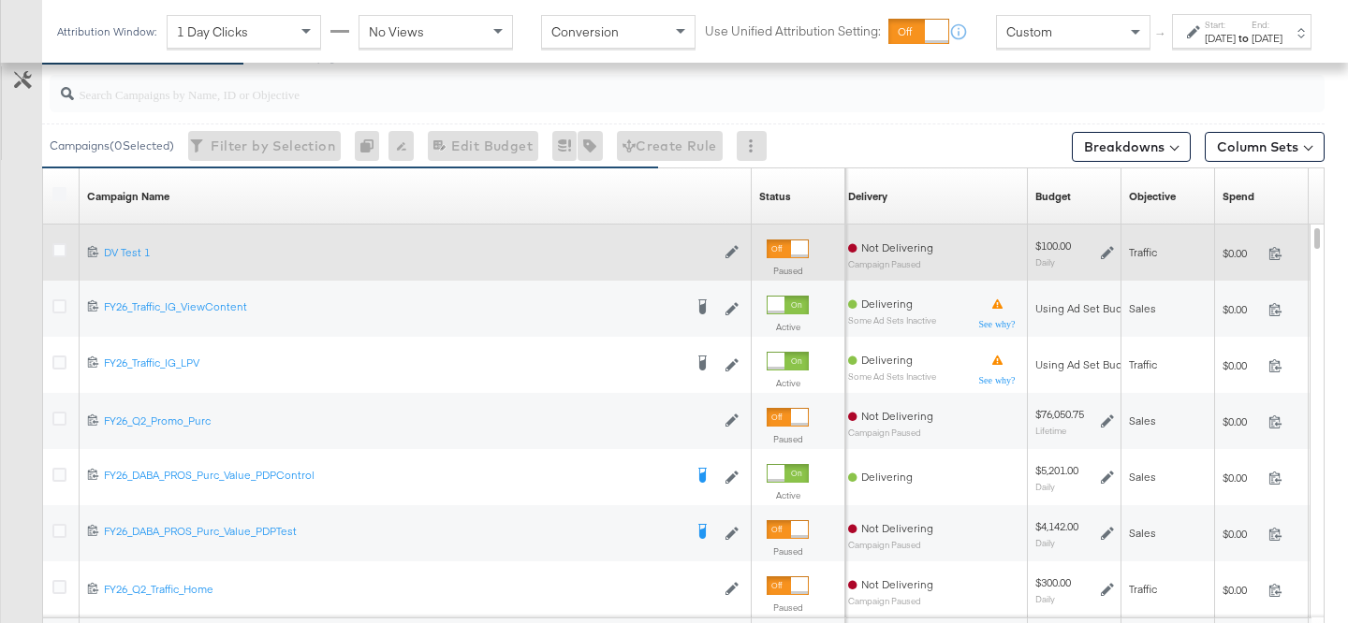
scroll to position [843, 0]
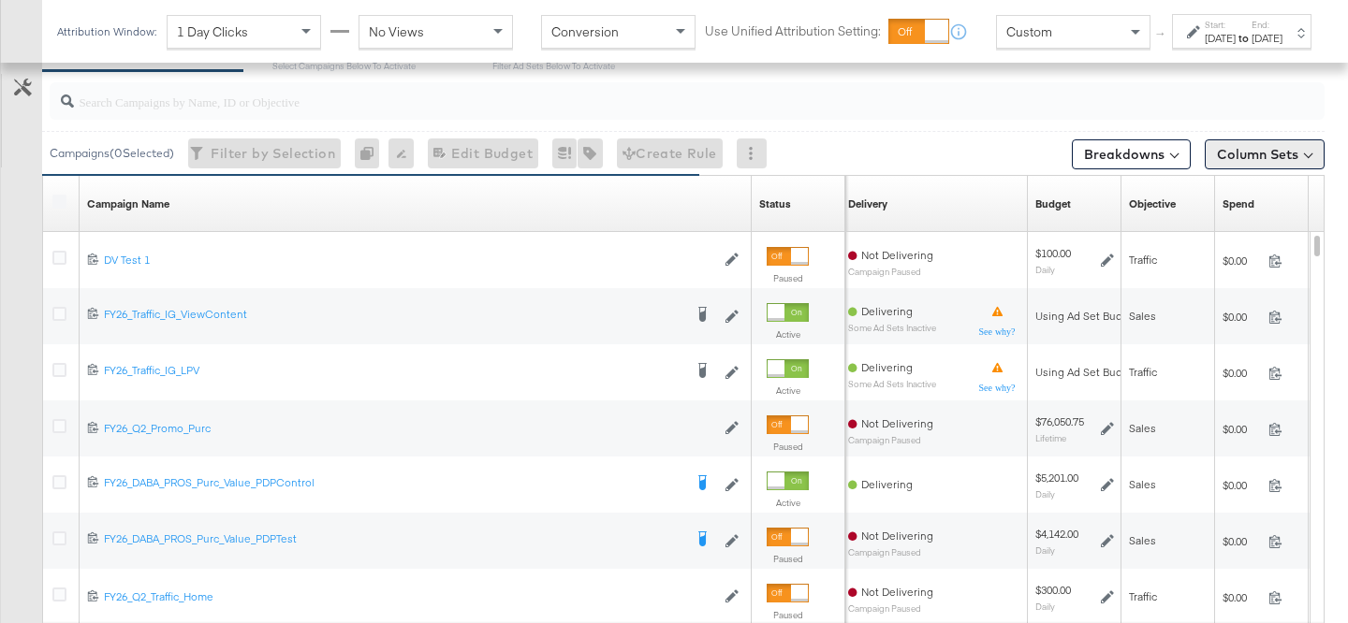
click at [1255, 158] on button "Column Sets" at bounding box center [1265, 154] width 120 height 30
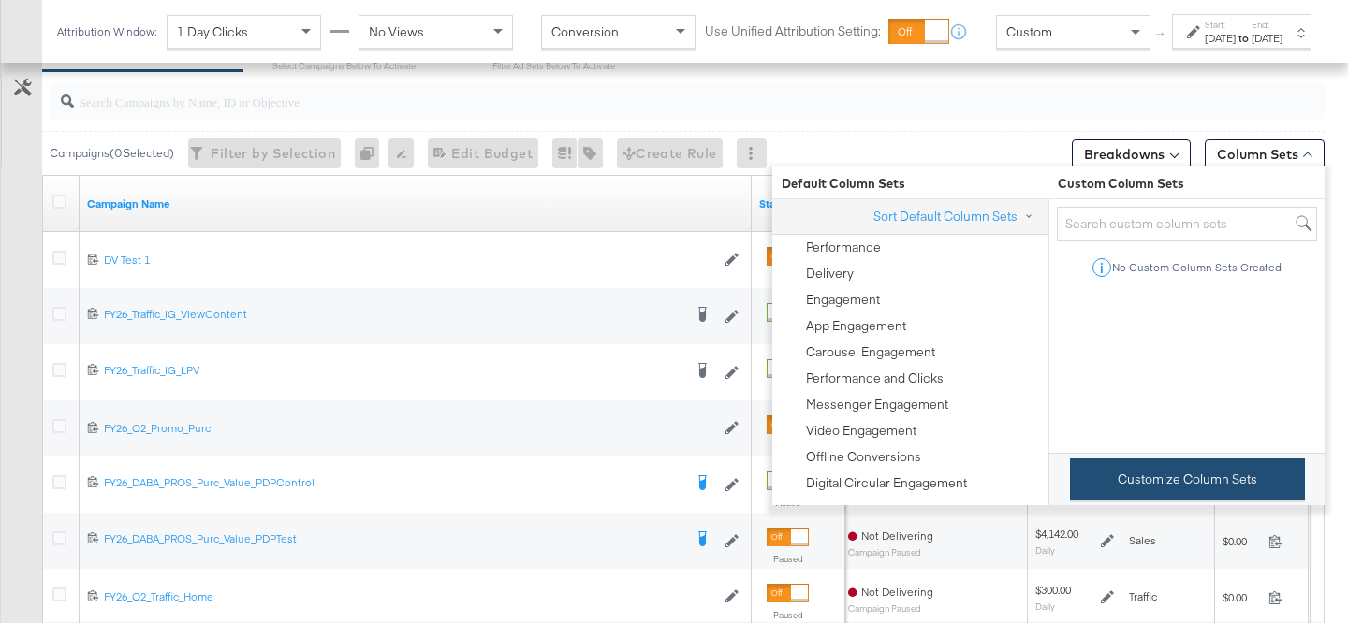
click at [1181, 475] on button "Customize Column Sets" at bounding box center [1187, 480] width 235 height 42
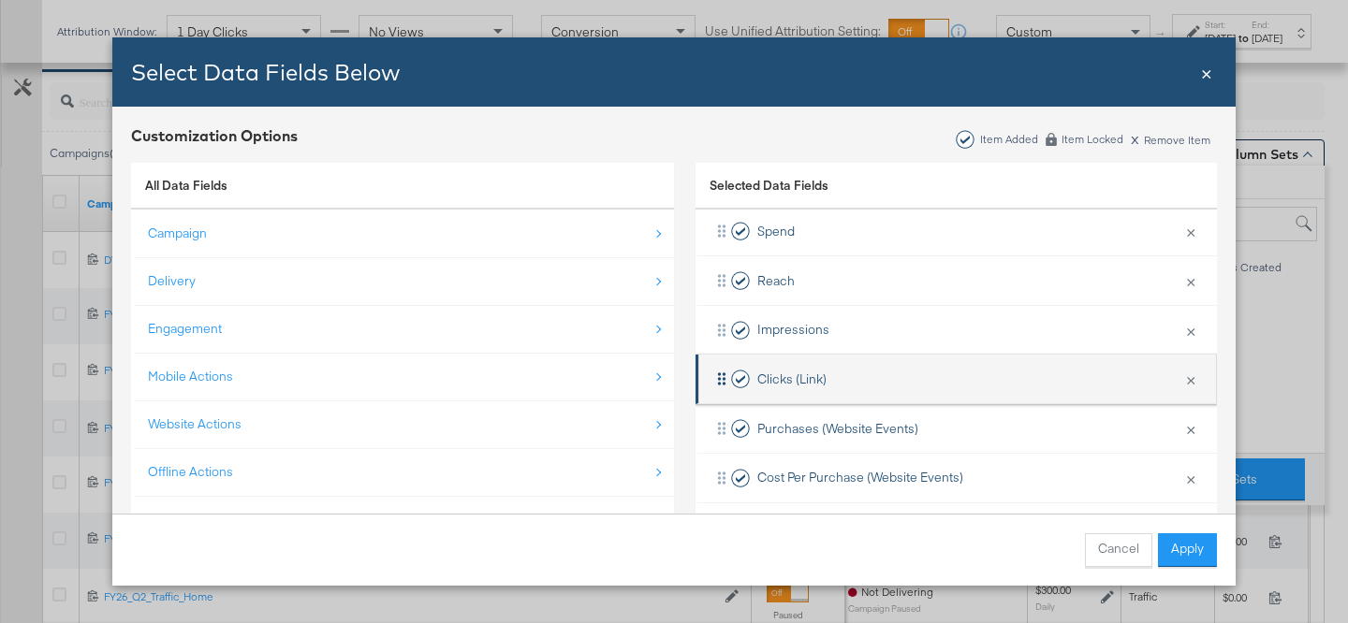
scroll to position [230, 0]
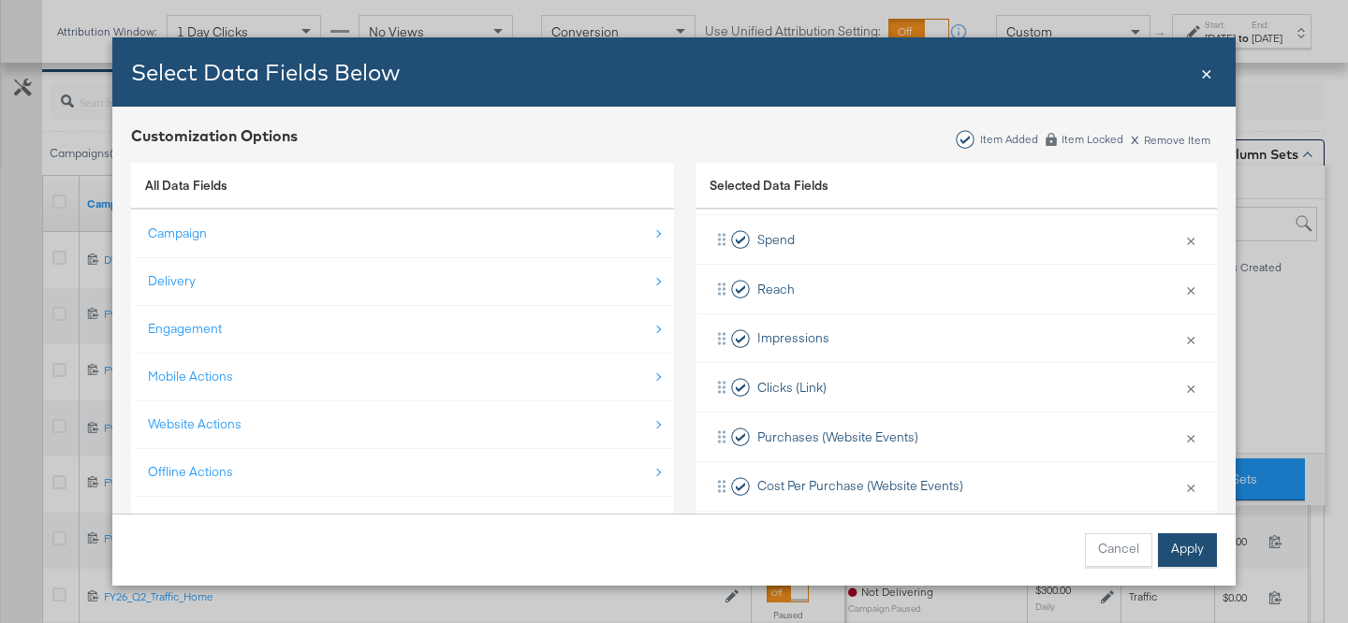
click at [1195, 543] on button "Apply" at bounding box center [1187, 551] width 59 height 34
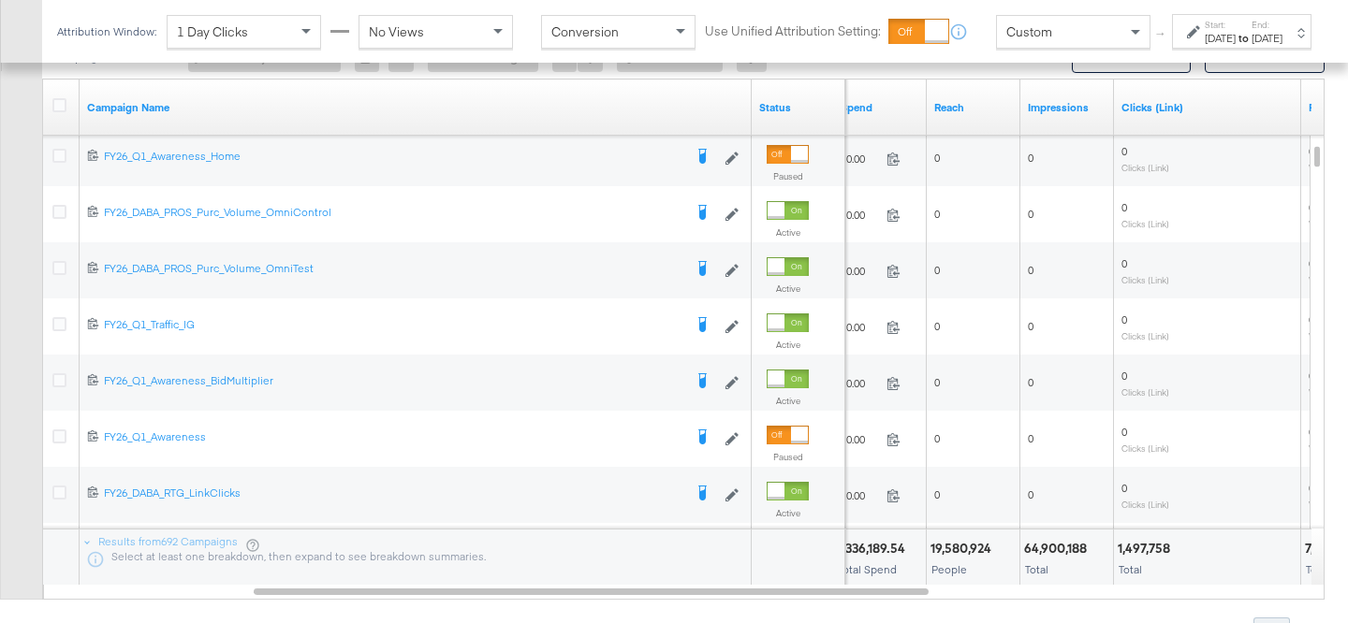
scroll to position [943, 0]
